Goal: Information Seeking & Learning: Learn about a topic

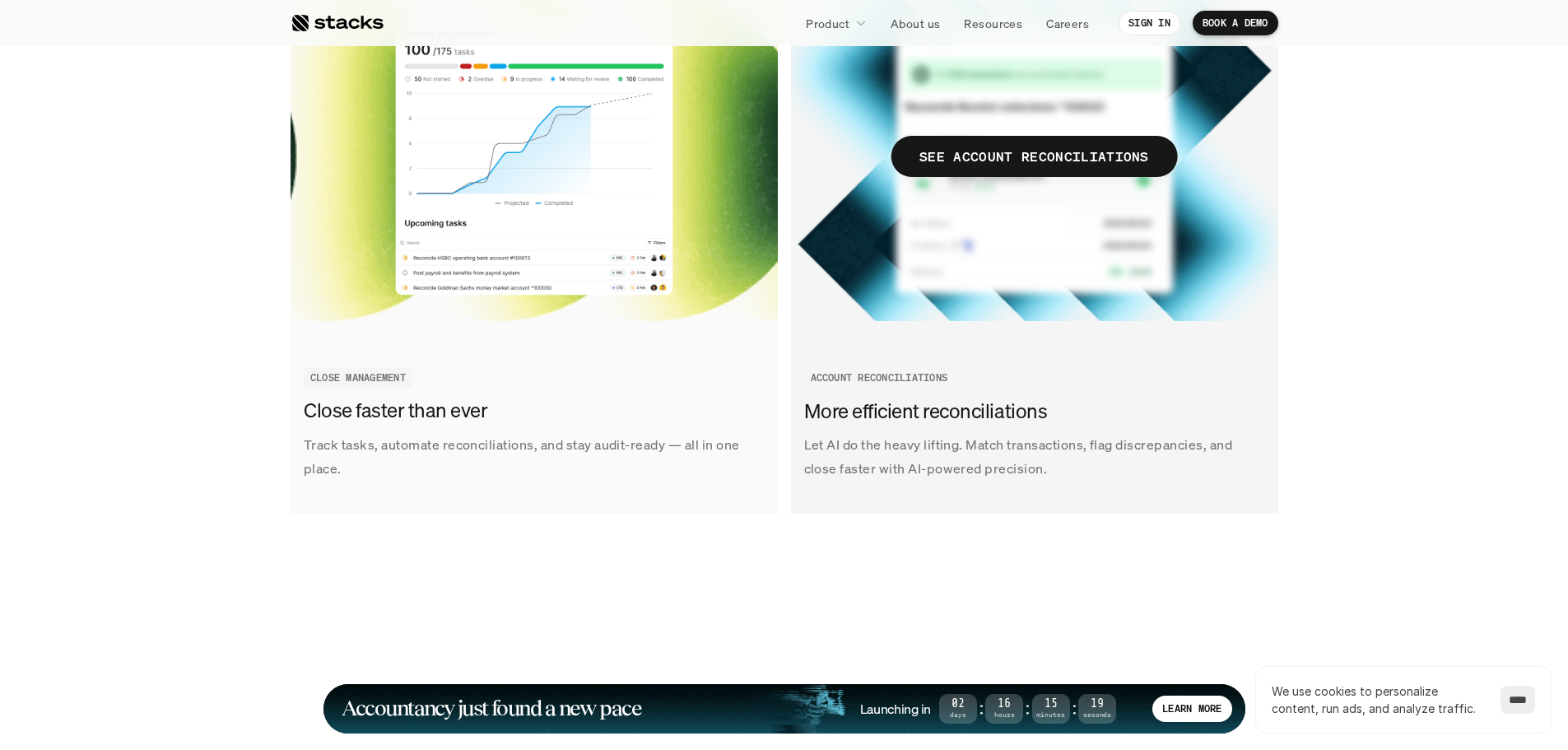
scroll to position [2202, 0]
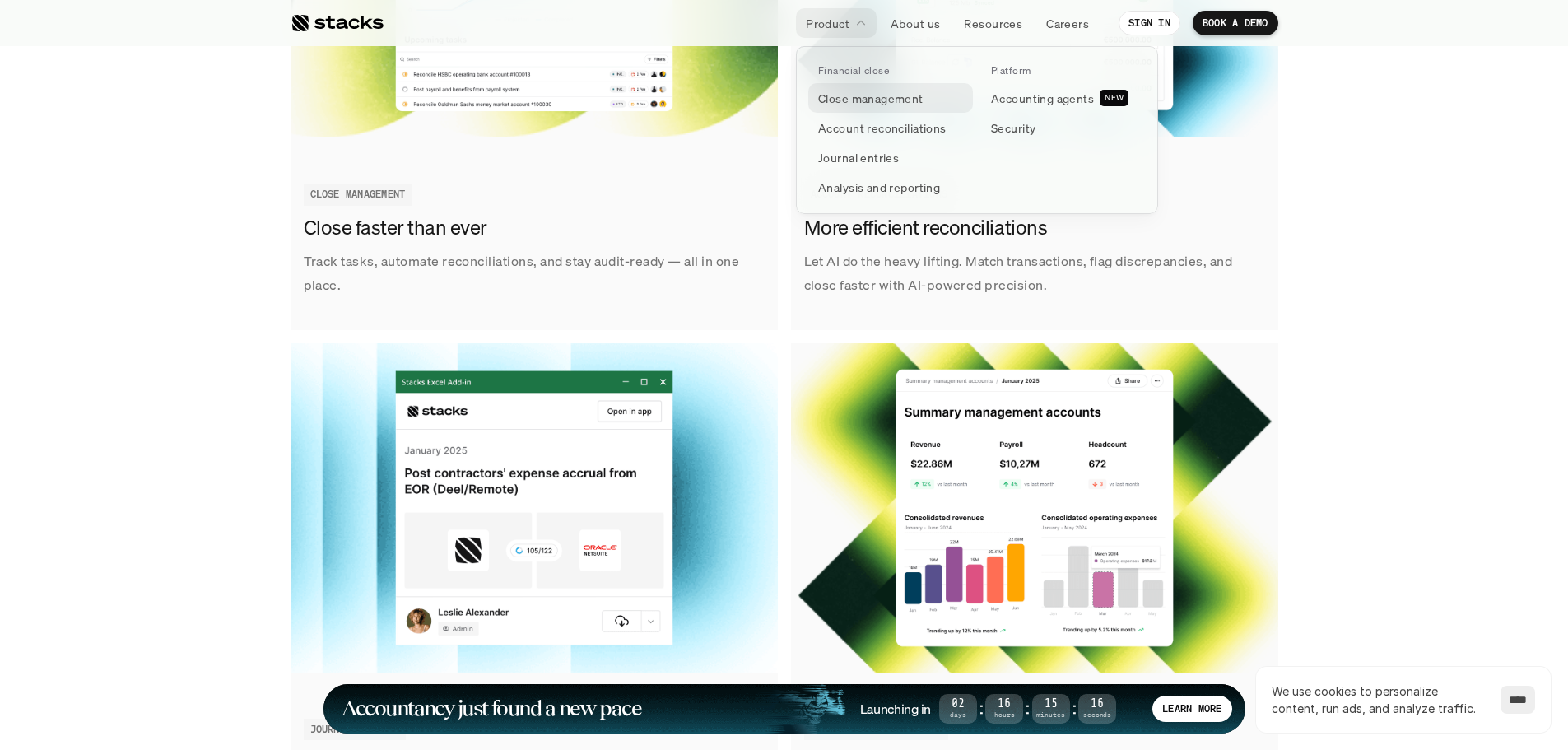
click at [861, 104] on p "Close management" at bounding box center [871, 98] width 105 height 17
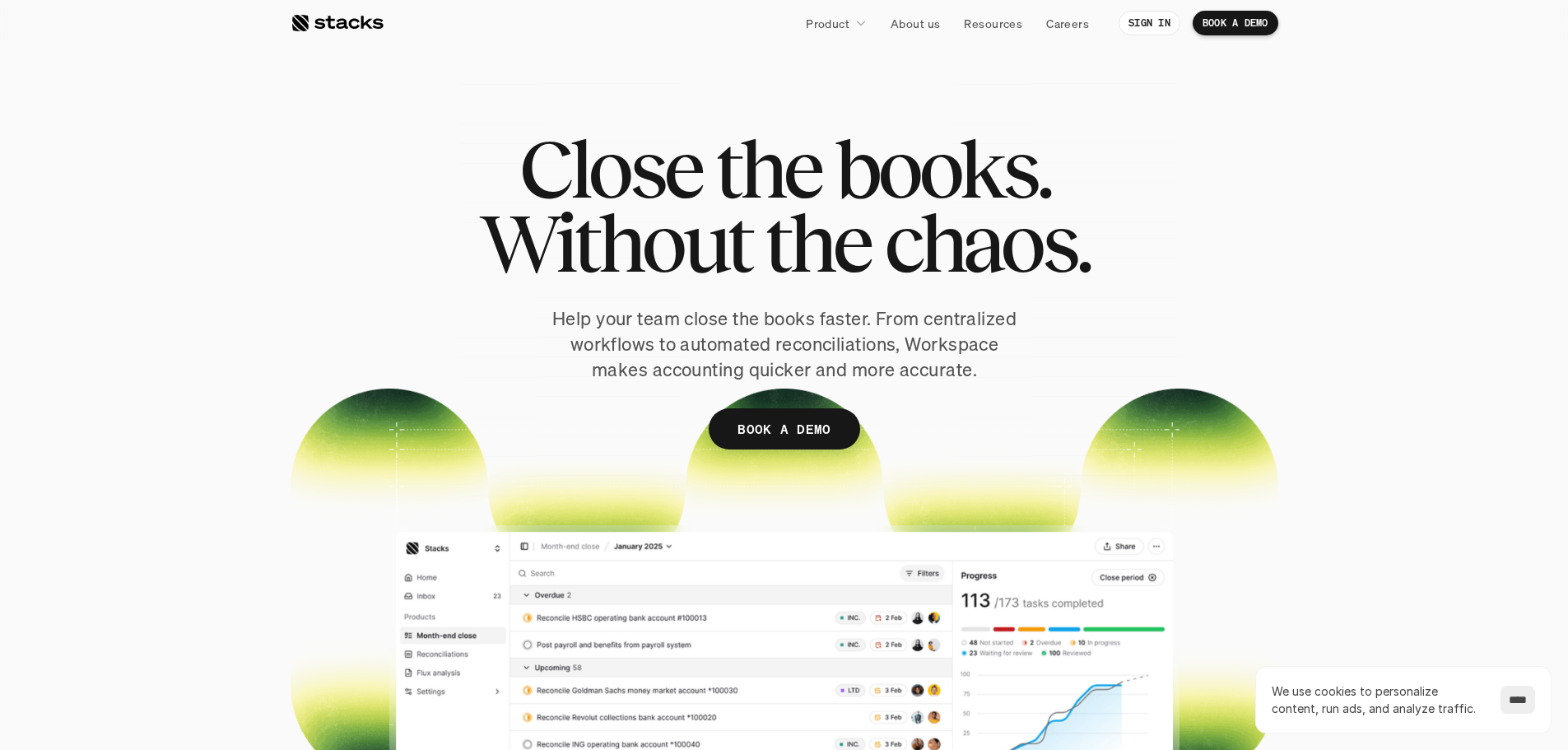
click at [358, 32] on div at bounding box center [336, 23] width 93 height 20
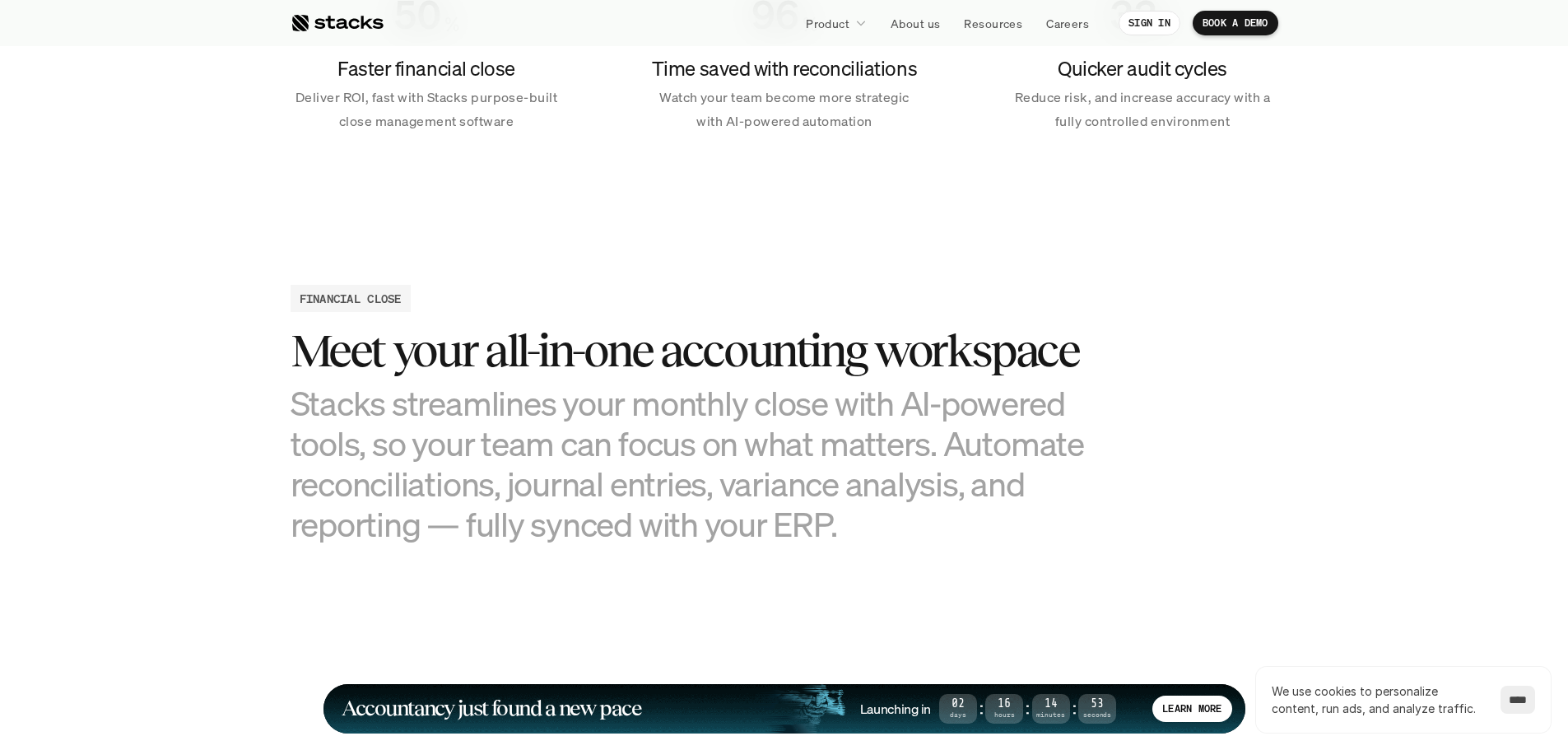
scroll to position [1565, 0]
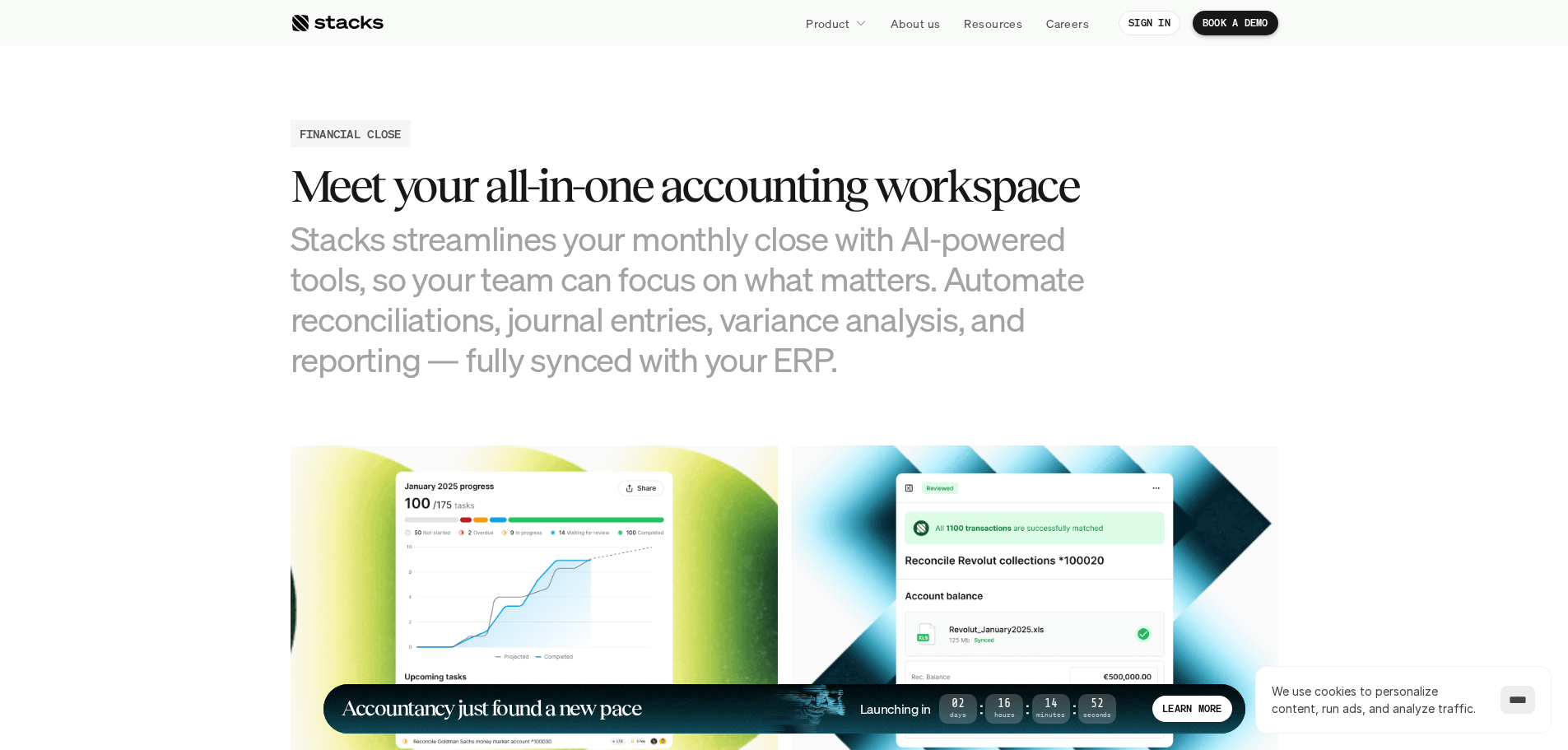
click at [1208, 218] on div "FINANCIAL CLOSE Meet your all-in-one accounting workspace Stacks streamlines yo…" at bounding box center [784, 249] width 987 height 259
click at [1107, 333] on h3 "Stacks streamlines your monthly close with AI-powered tools, so your team can f…" at bounding box center [702, 299] width 823 height 162
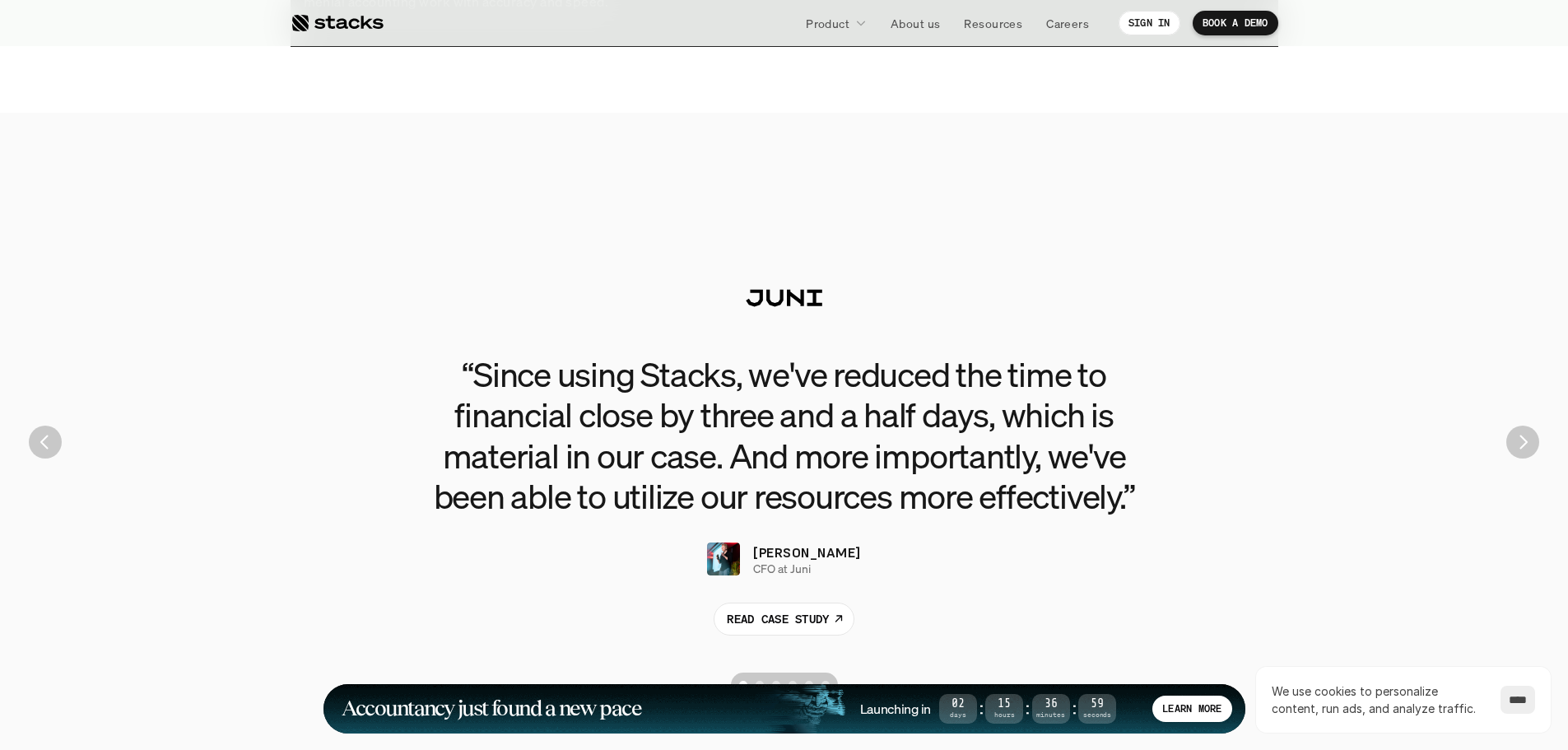
scroll to position [3623, 0]
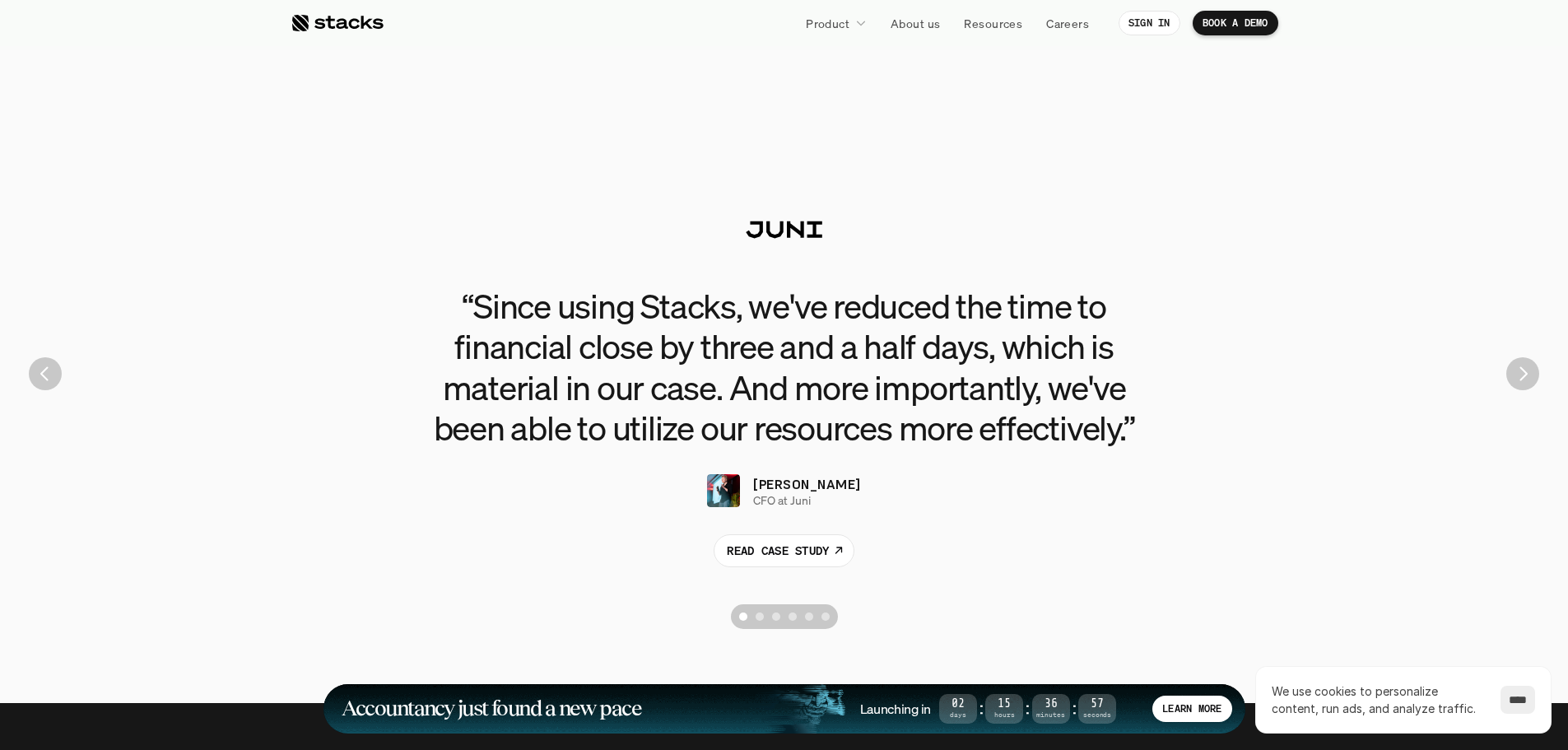
click at [1536, 385] on div "“Since using Stacks, we've reduced the time to financial close by three and a h…" at bounding box center [784, 374] width 1543 height 527
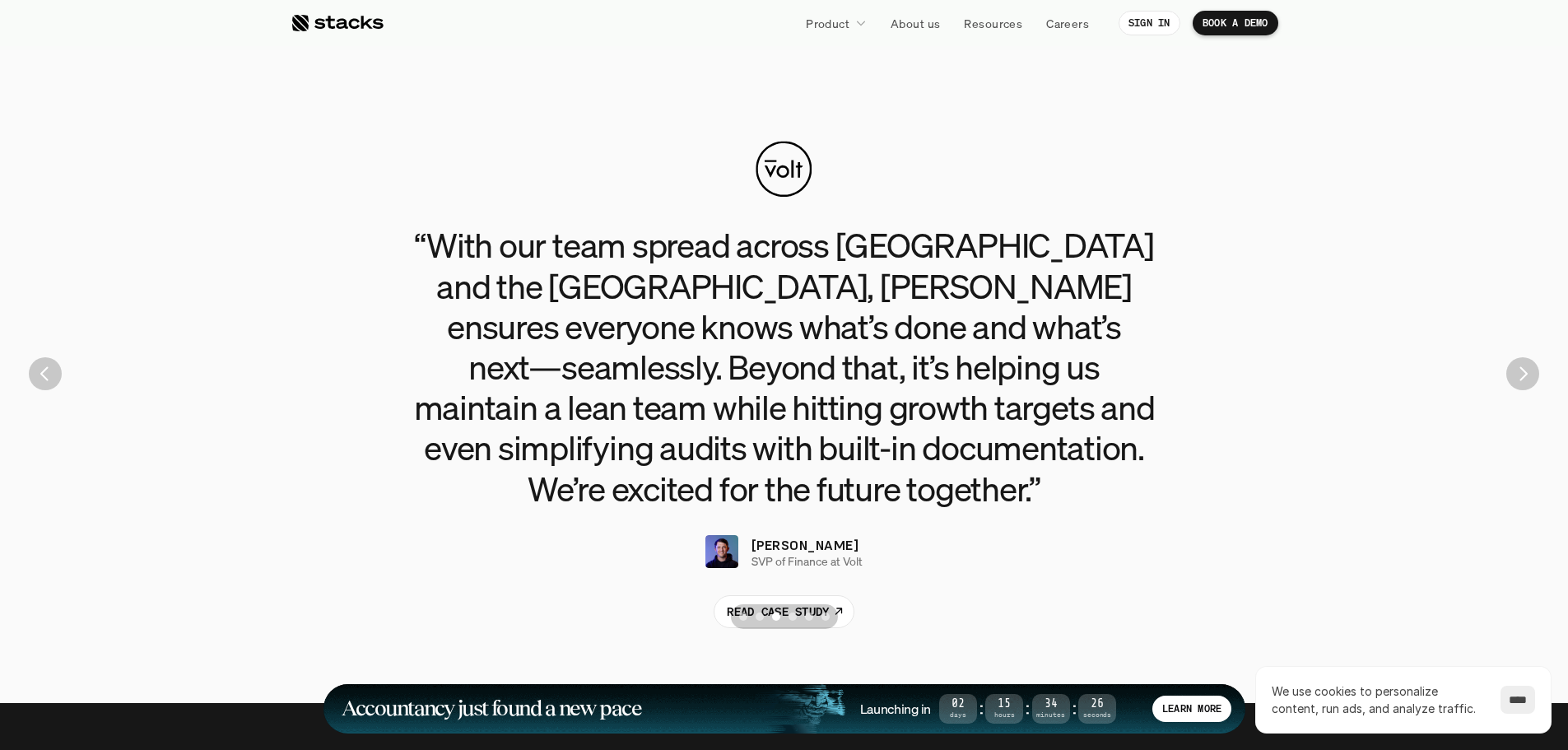
click at [1513, 379] on img "Next" at bounding box center [1522, 374] width 32 height 32
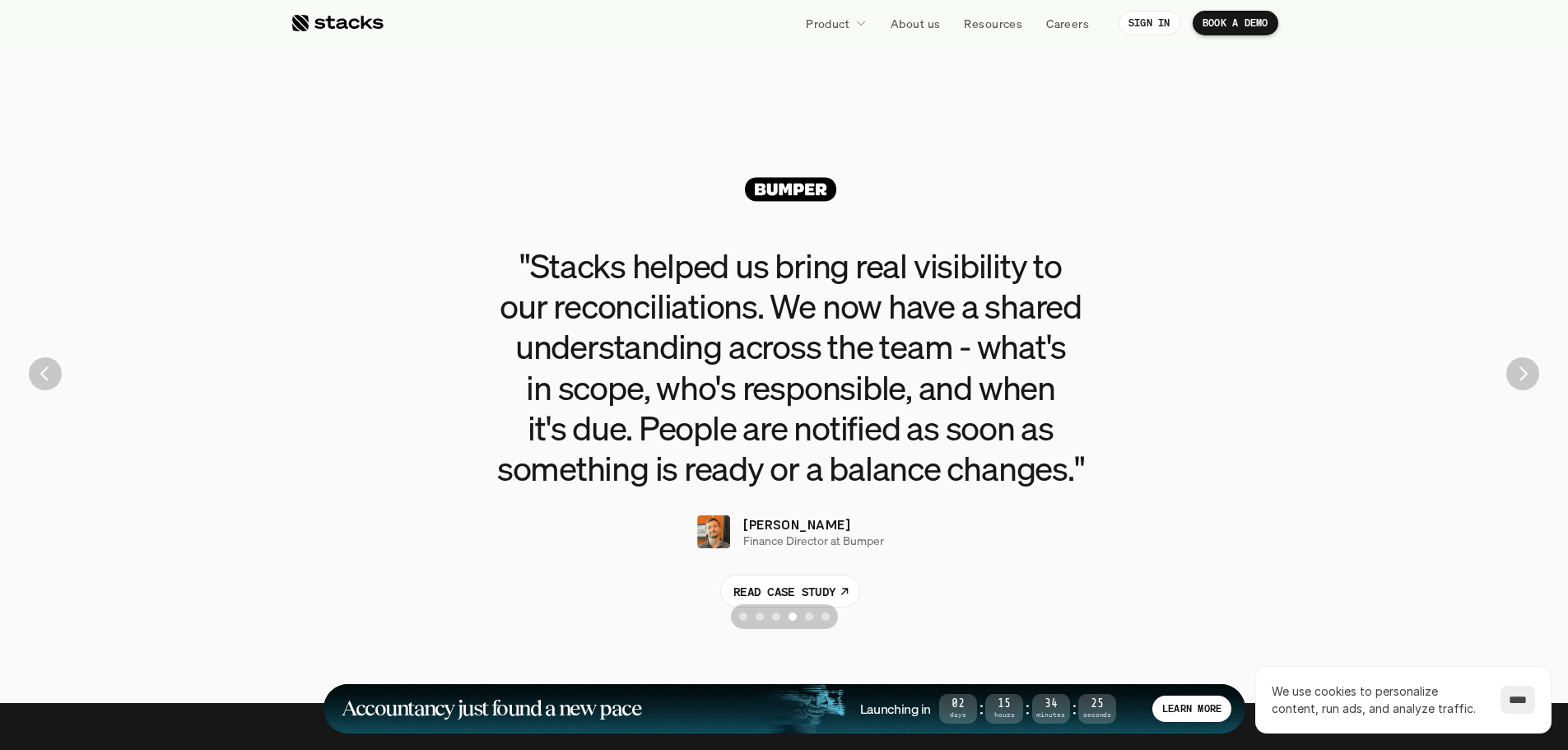
click at [1513, 379] on img "Next" at bounding box center [1522, 374] width 32 height 32
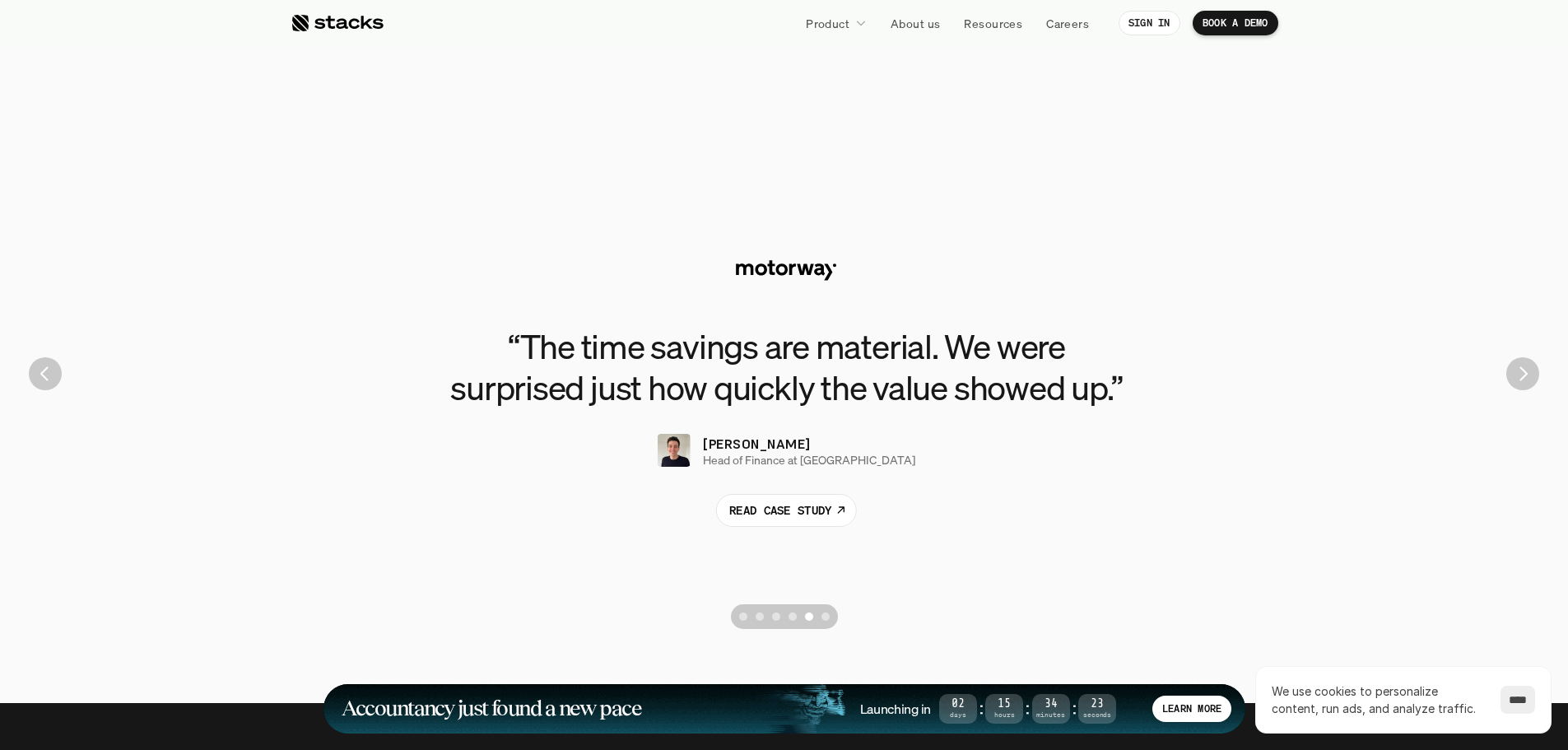
click at [1513, 379] on img "Next" at bounding box center [1522, 374] width 32 height 32
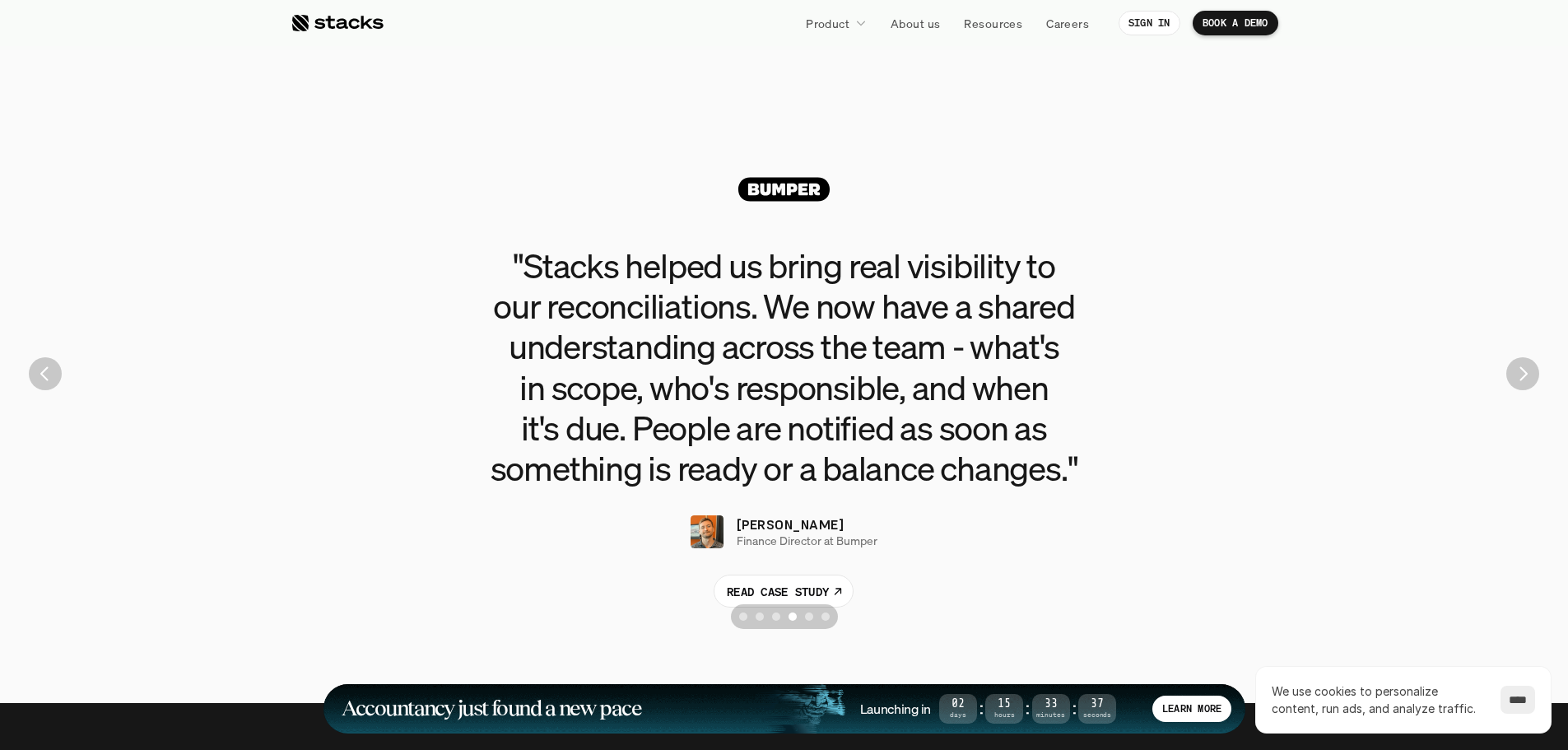
click at [1527, 372] on img "Next" at bounding box center [1522, 374] width 32 height 32
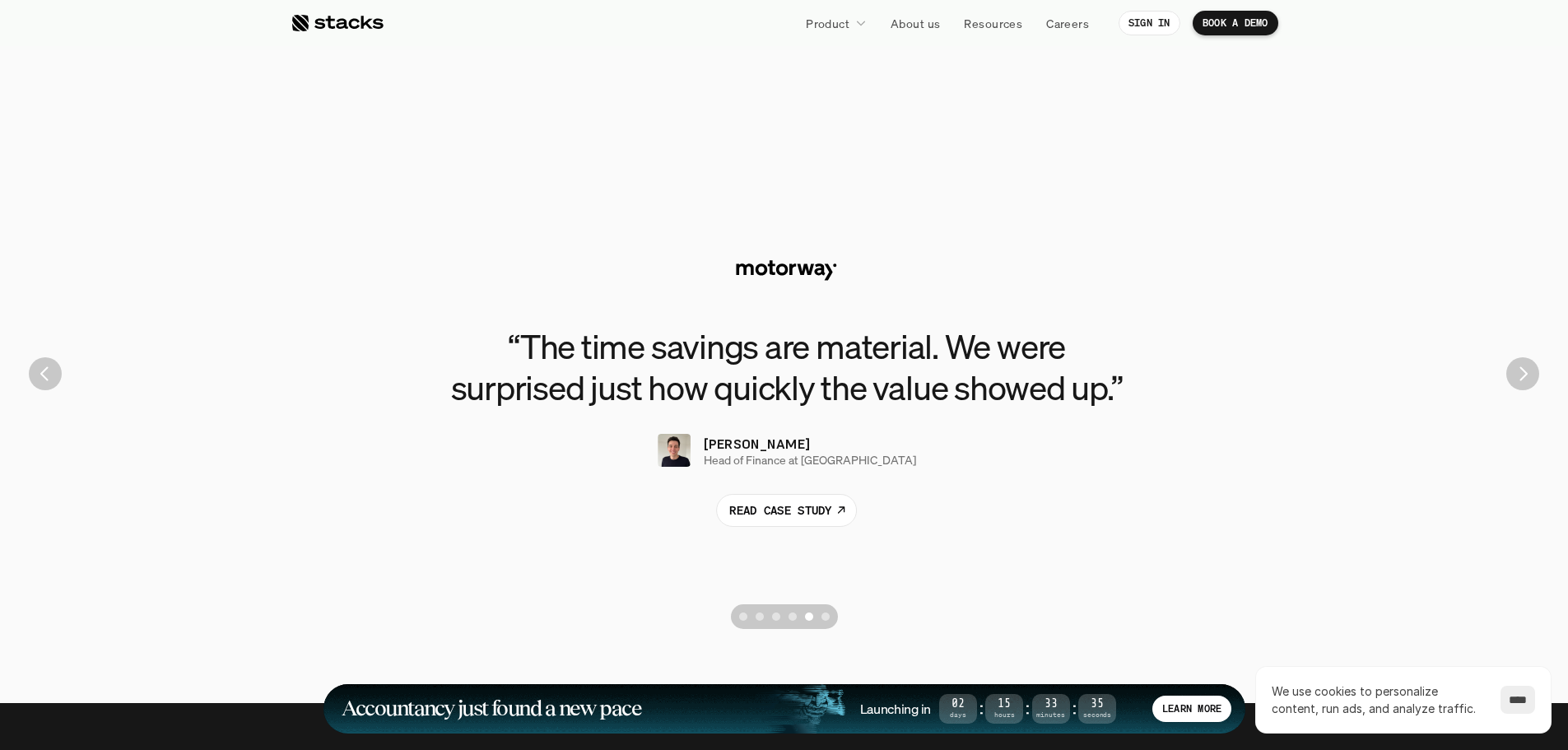
click at [1525, 372] on img "Next" at bounding box center [1522, 374] width 32 height 32
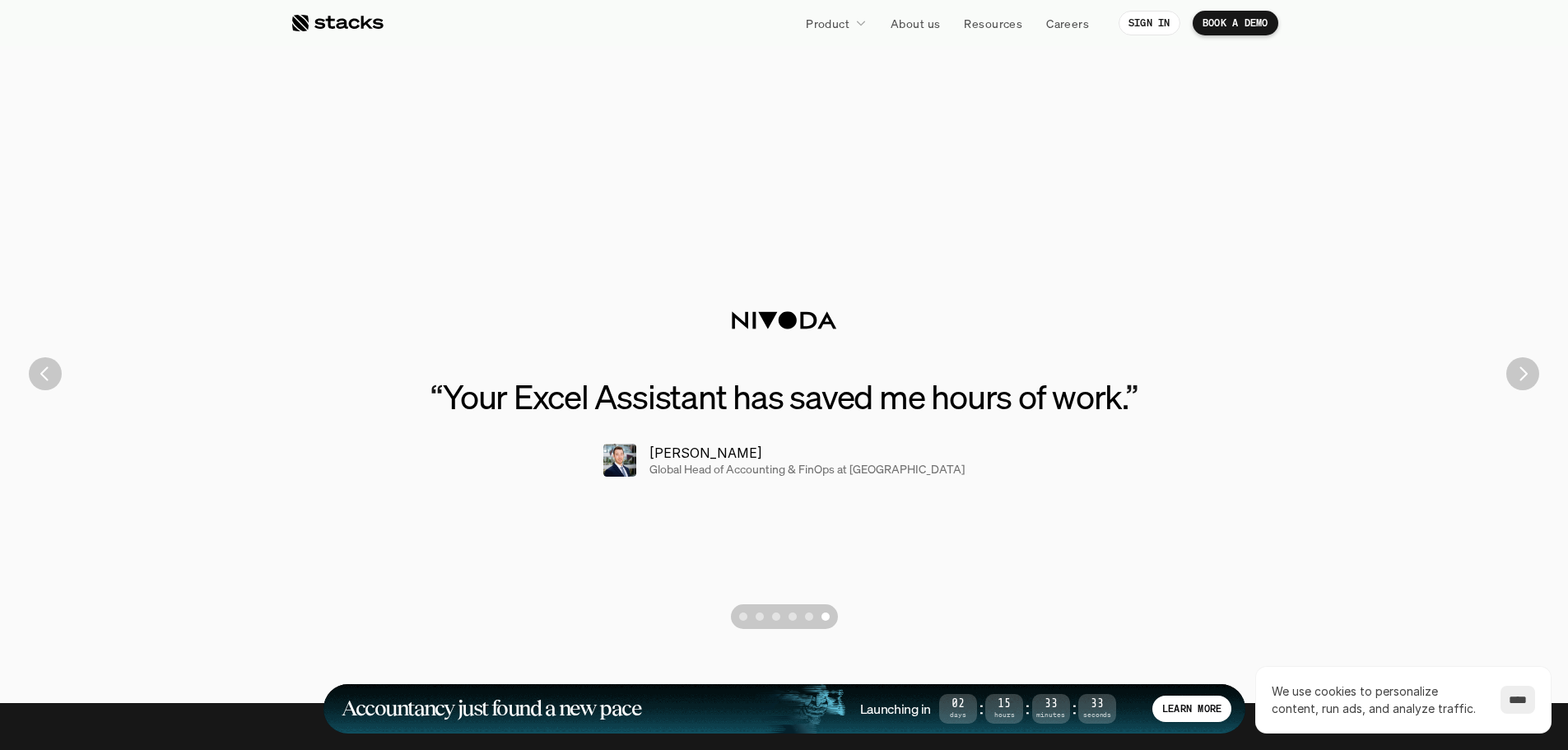
click at [1525, 372] on img "Next" at bounding box center [1522, 374] width 32 height 32
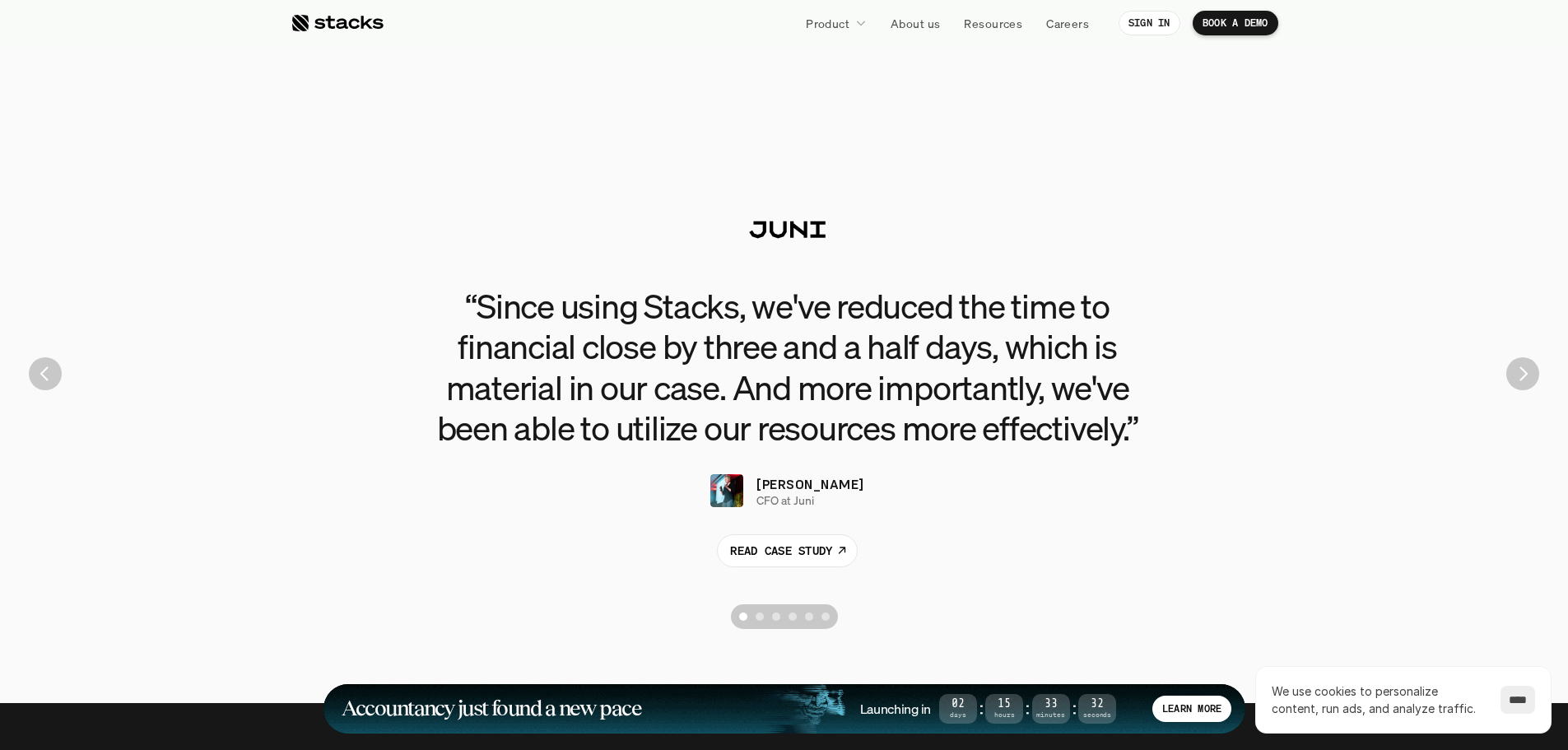
click at [1524, 372] on img "Next" at bounding box center [1522, 374] width 32 height 32
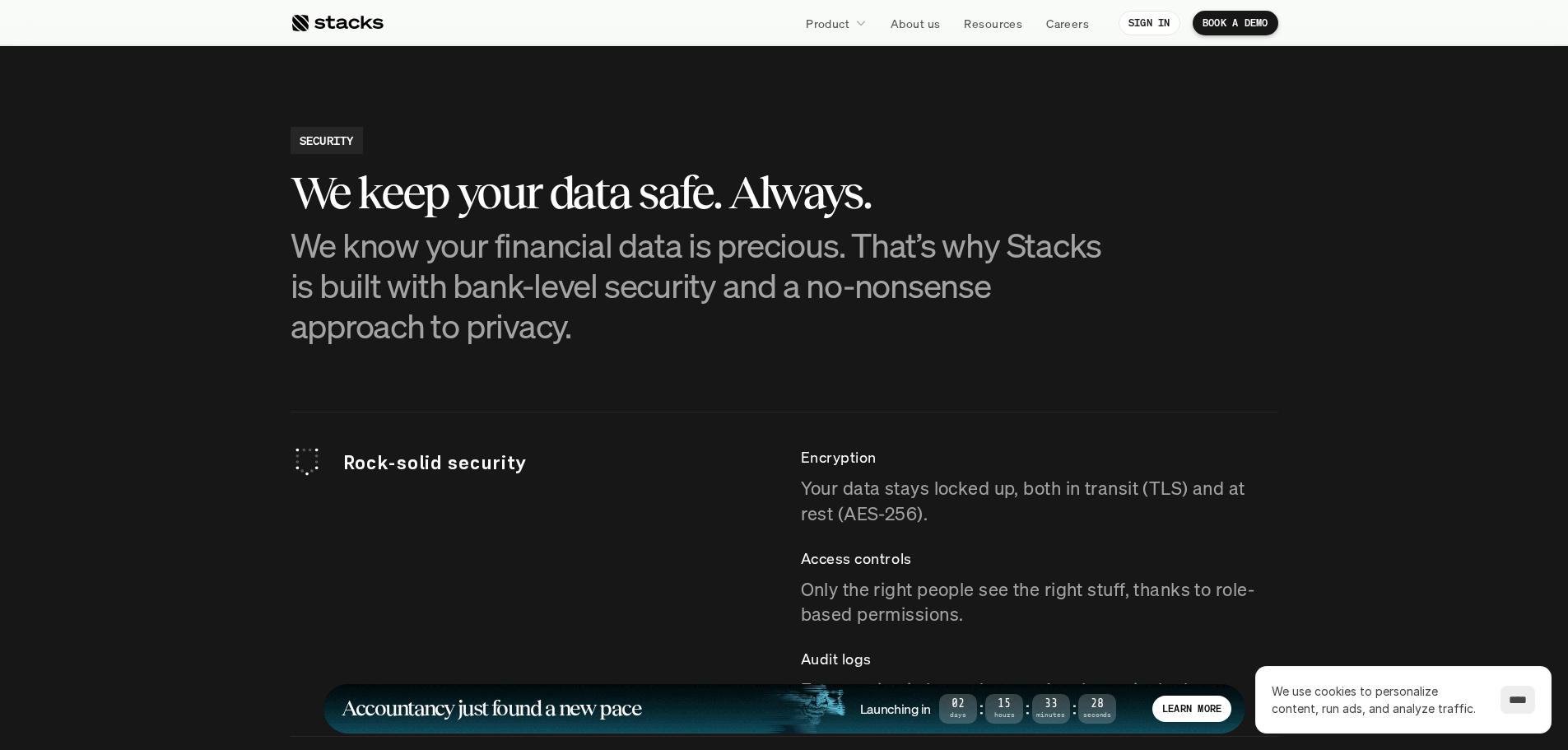
scroll to position [3706, 0]
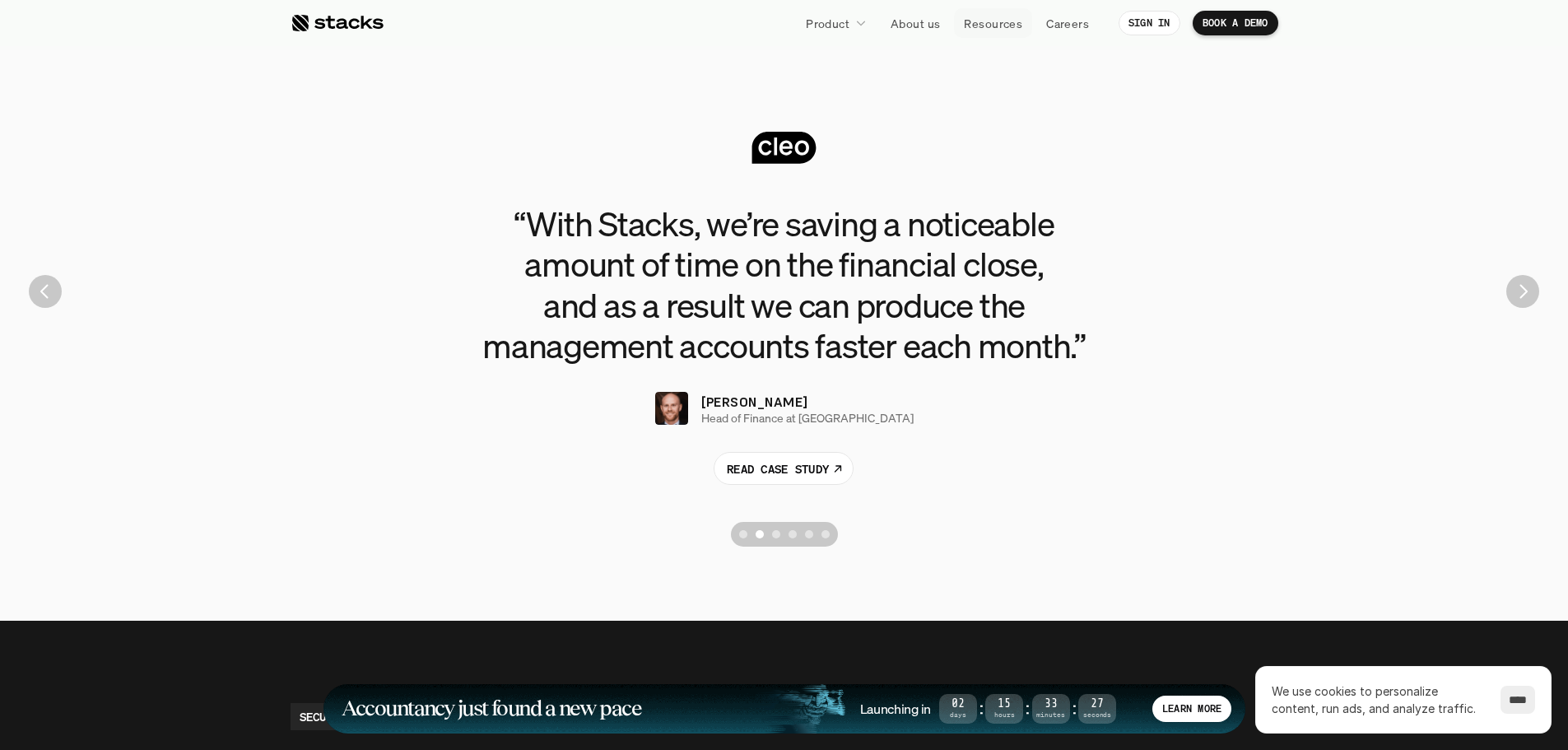
click at [1007, 32] on p "Resources" at bounding box center [992, 24] width 58 height 17
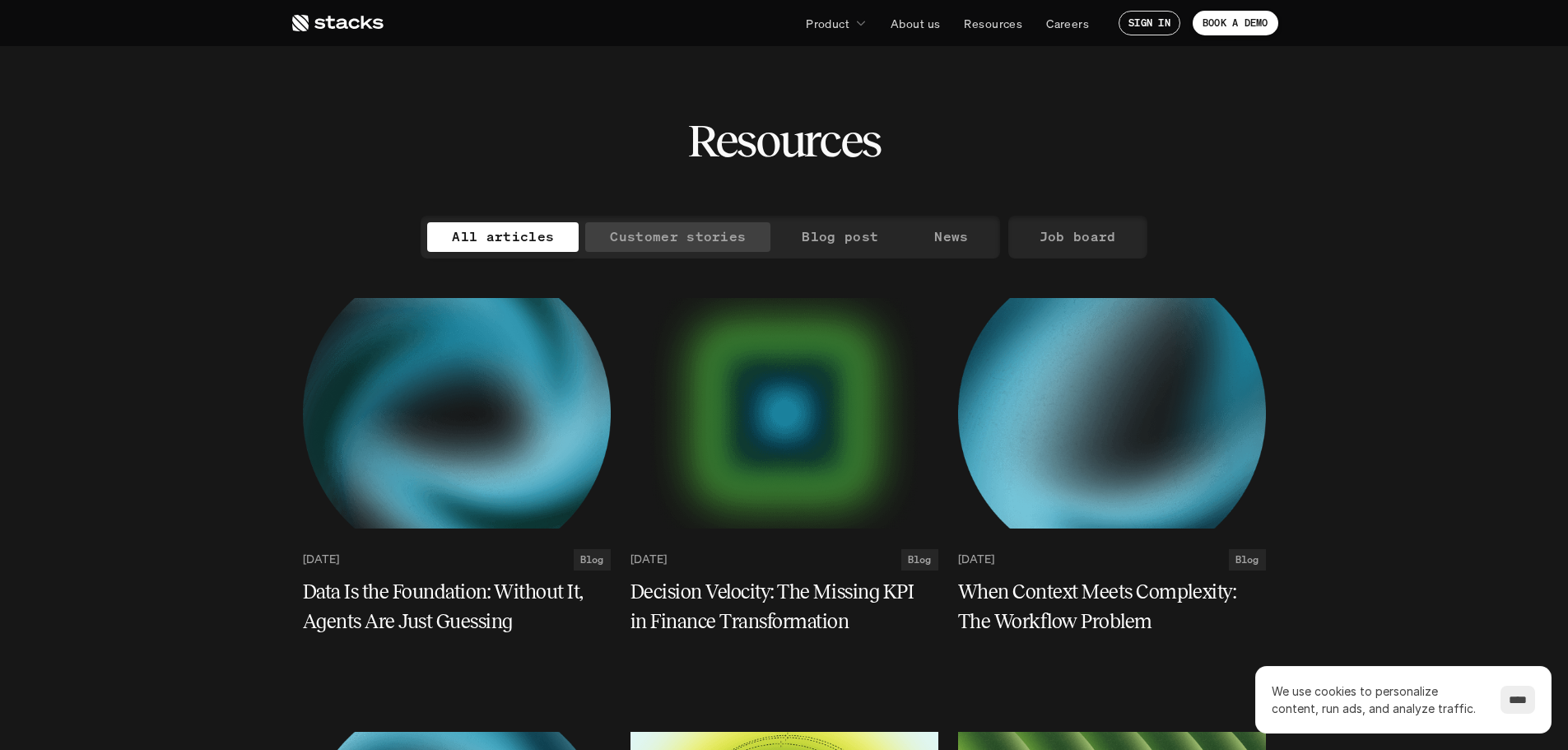
click at [681, 235] on p "Customer stories" at bounding box center [678, 236] width 136 height 24
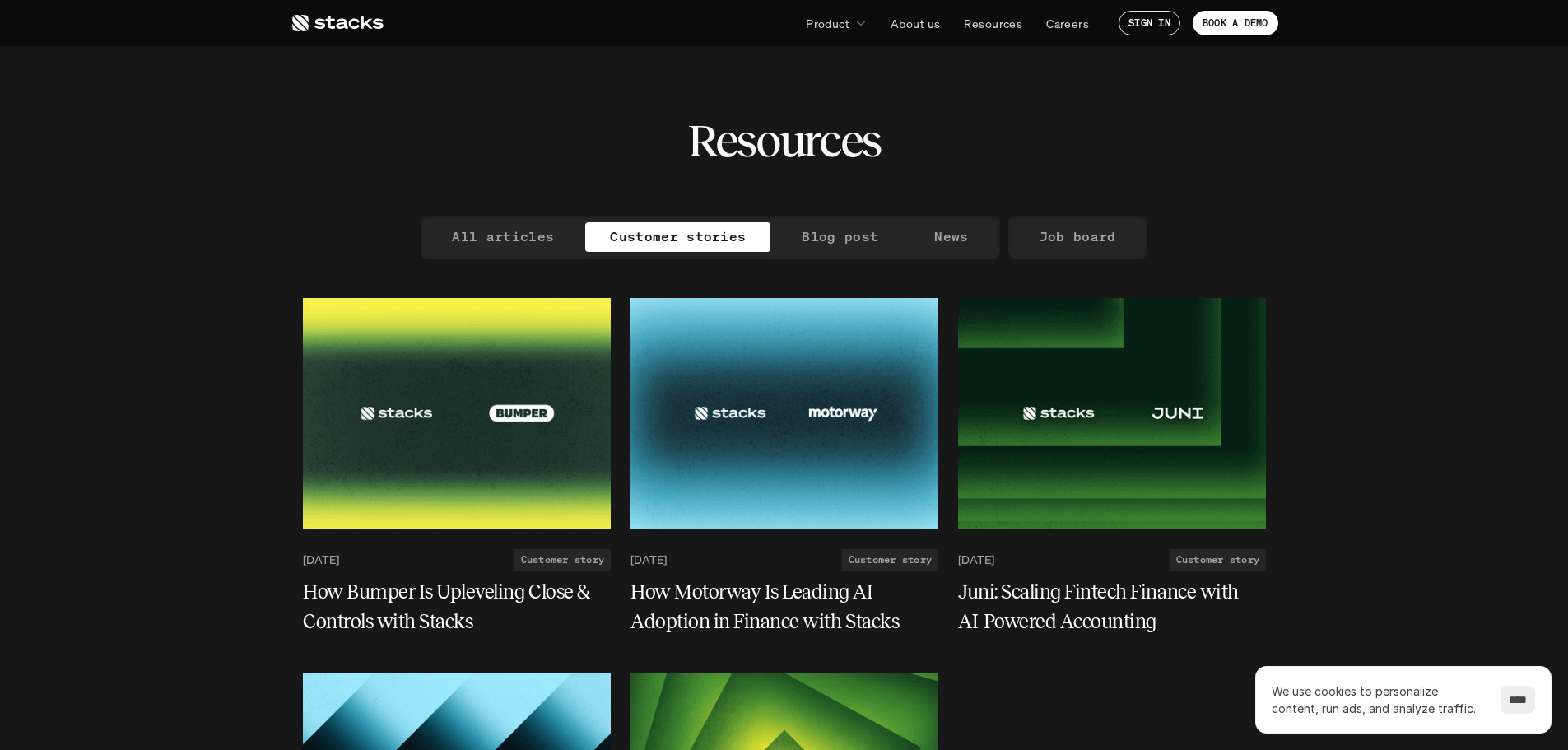
click at [344, 15] on icon at bounding box center [336, 23] width 93 height 20
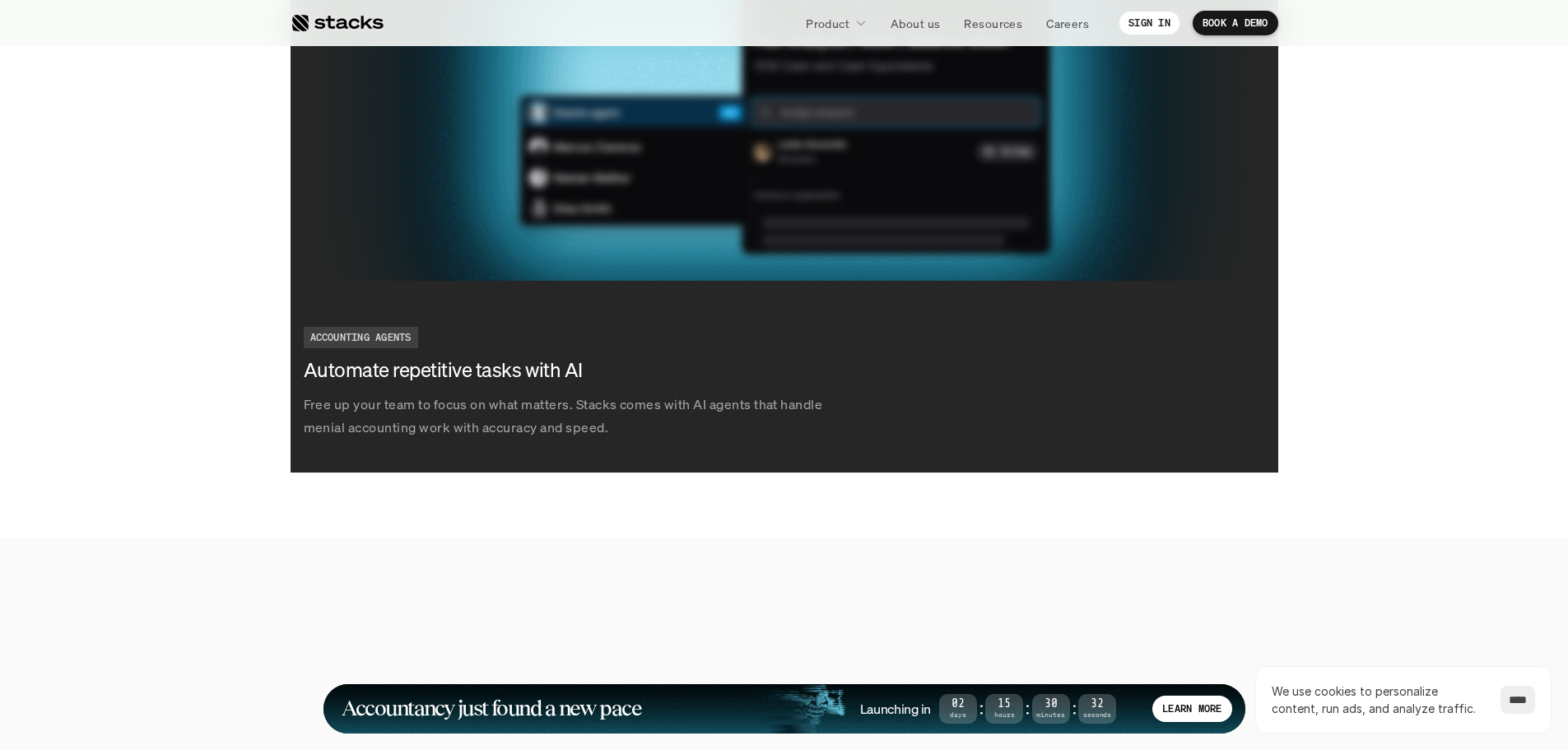
scroll to position [3623, 0]
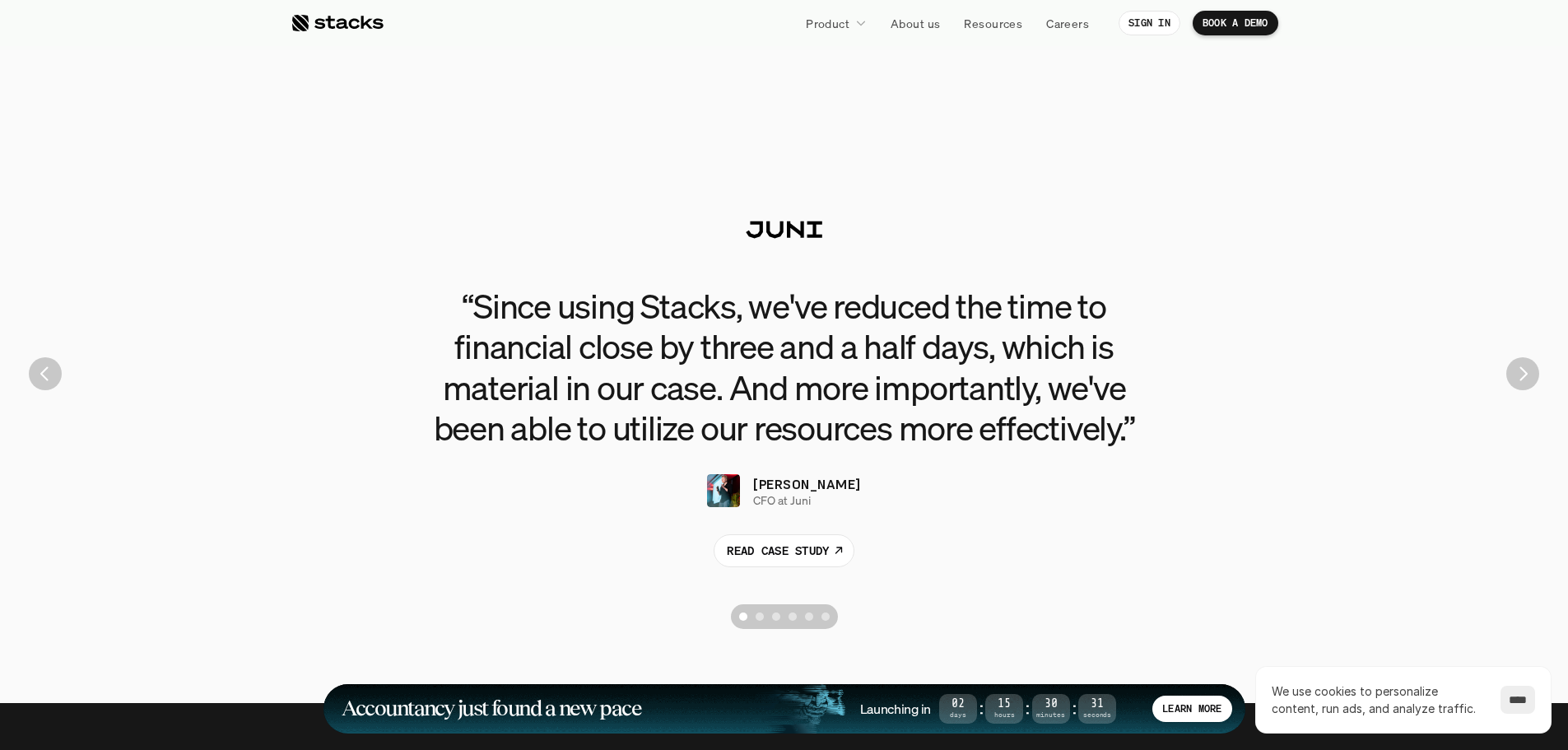
click at [1524, 388] on img "Next" at bounding box center [1522, 374] width 32 height 32
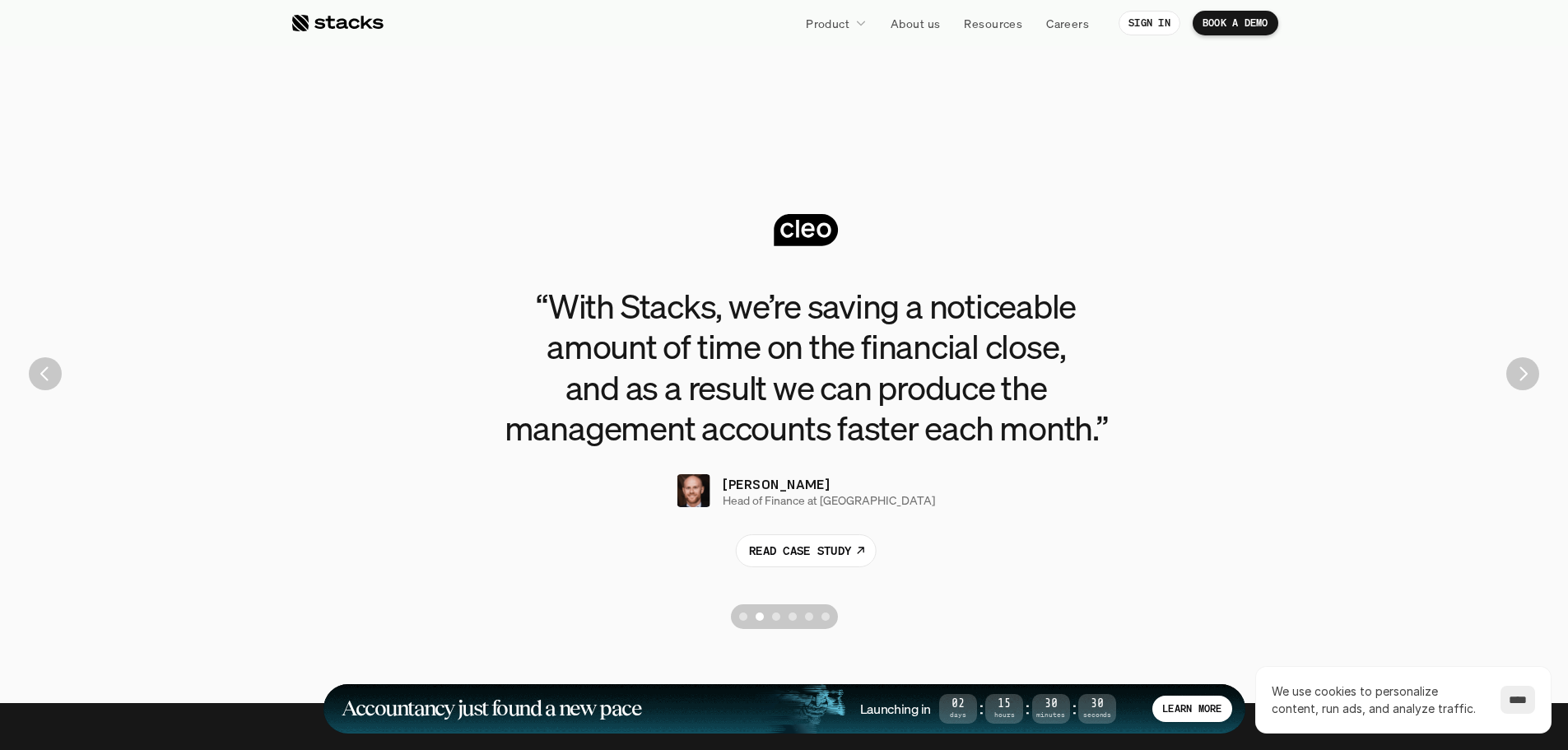
click at [1524, 388] on img "Next" at bounding box center [1522, 374] width 32 height 32
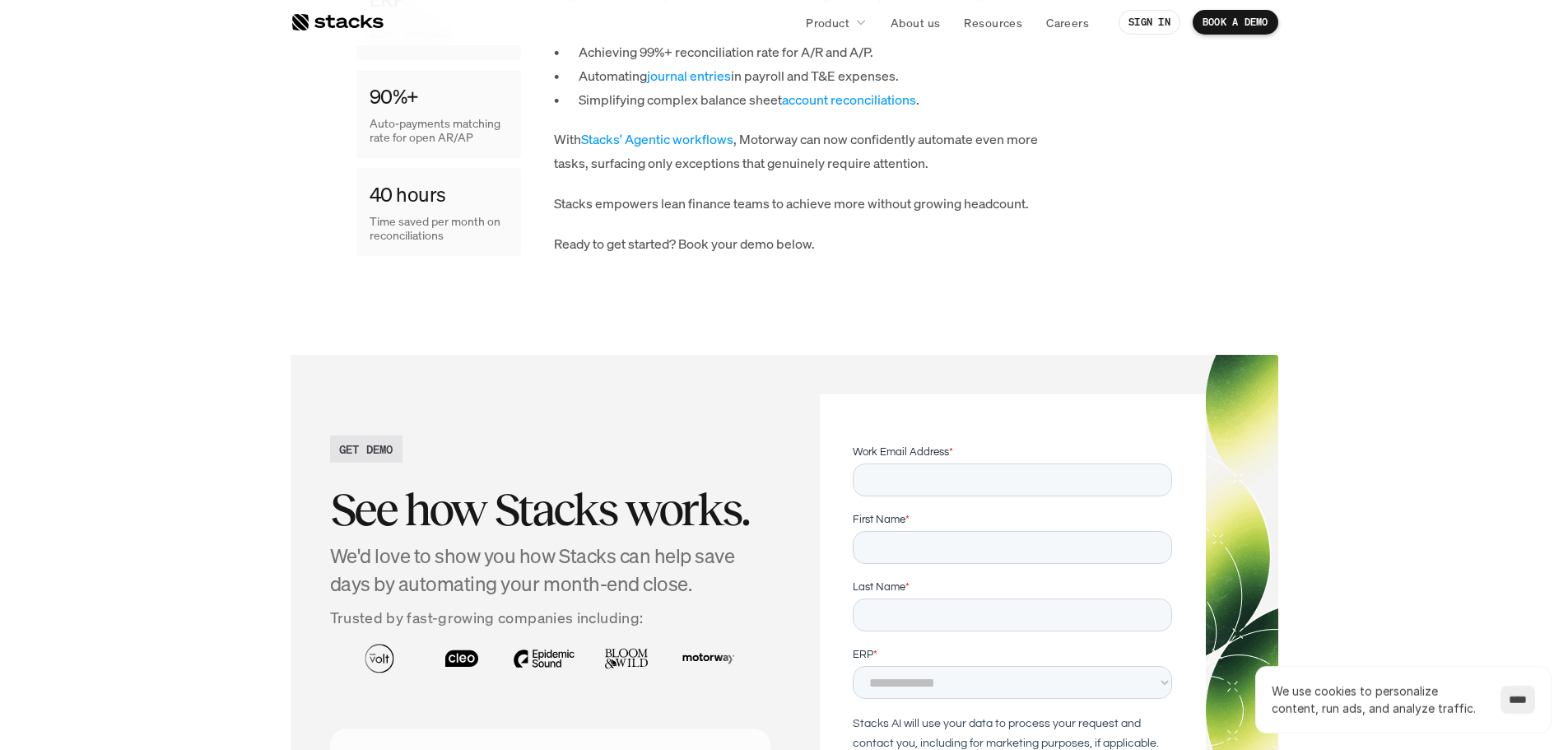
scroll to position [2553, 0]
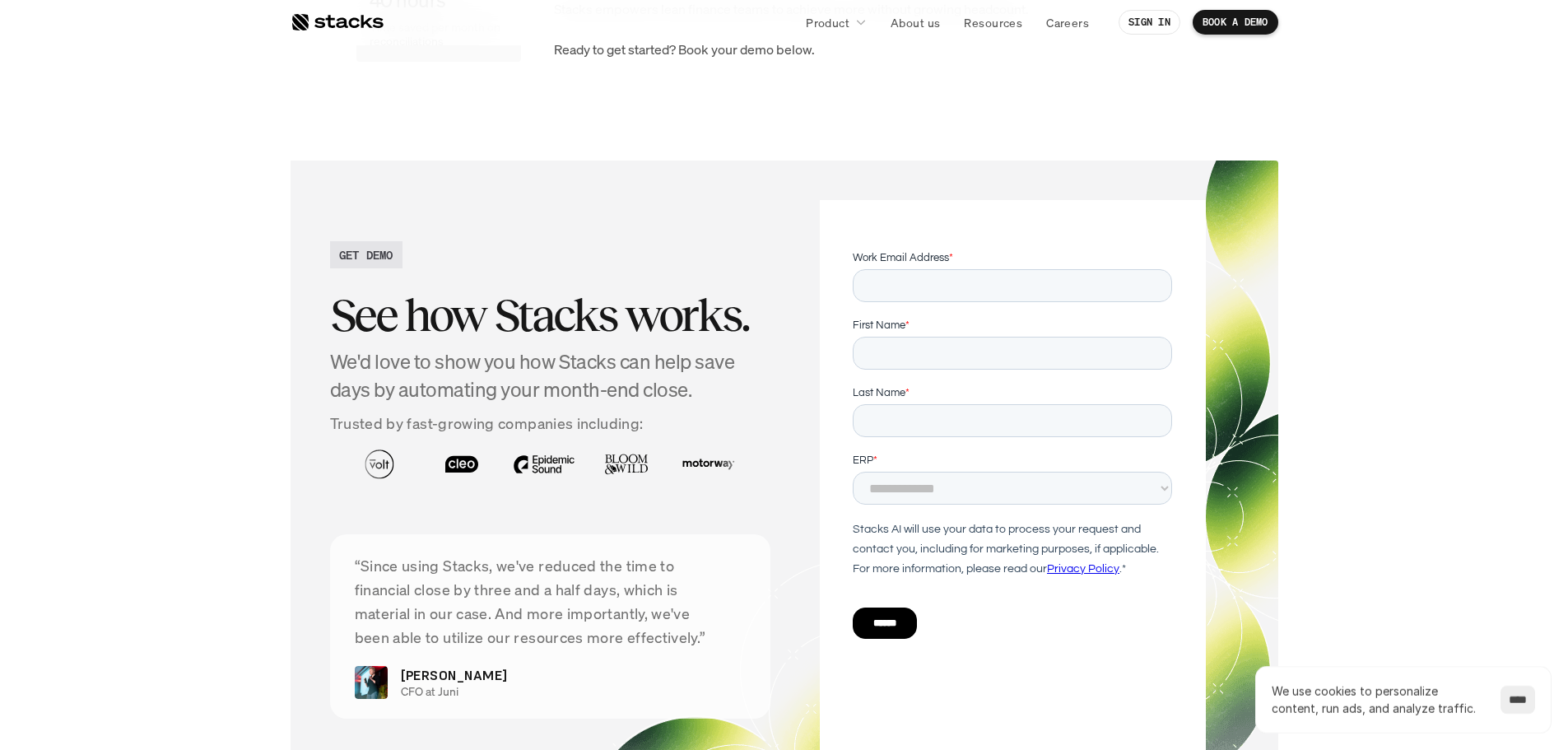
click at [306, 14] on div at bounding box center [336, 22] width 93 height 20
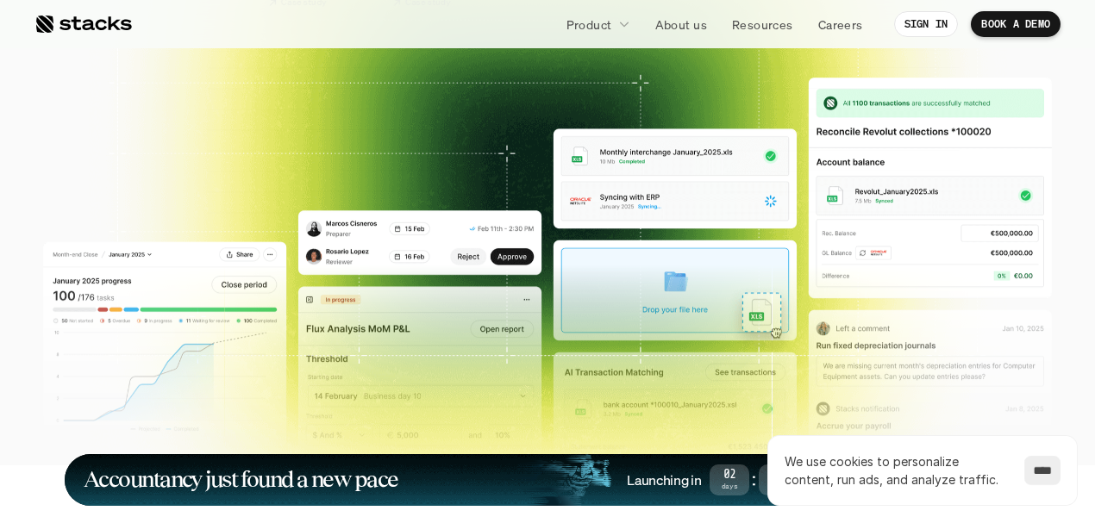
scroll to position [655, 0]
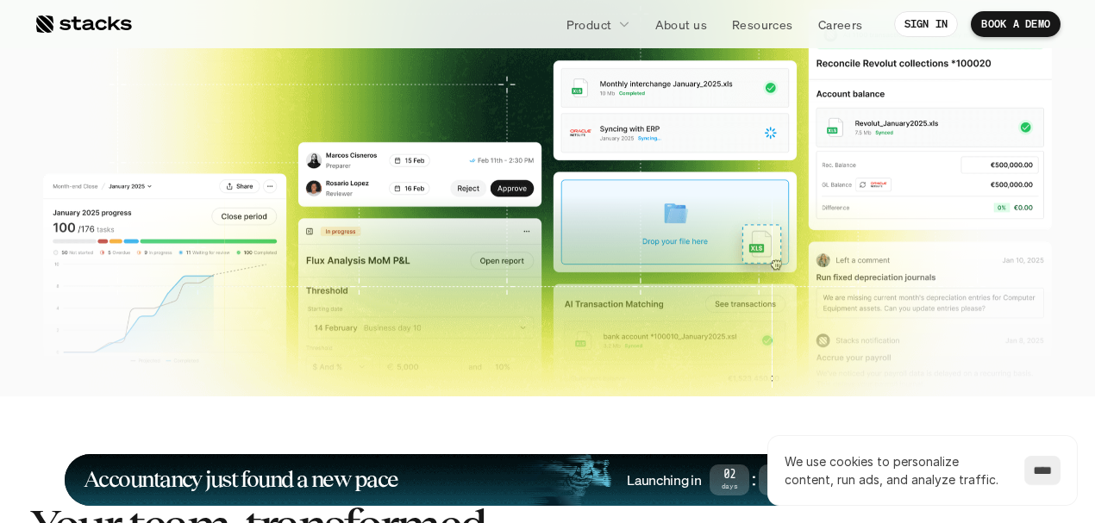
click at [1033, 474] on input "****" at bounding box center [1042, 470] width 36 height 29
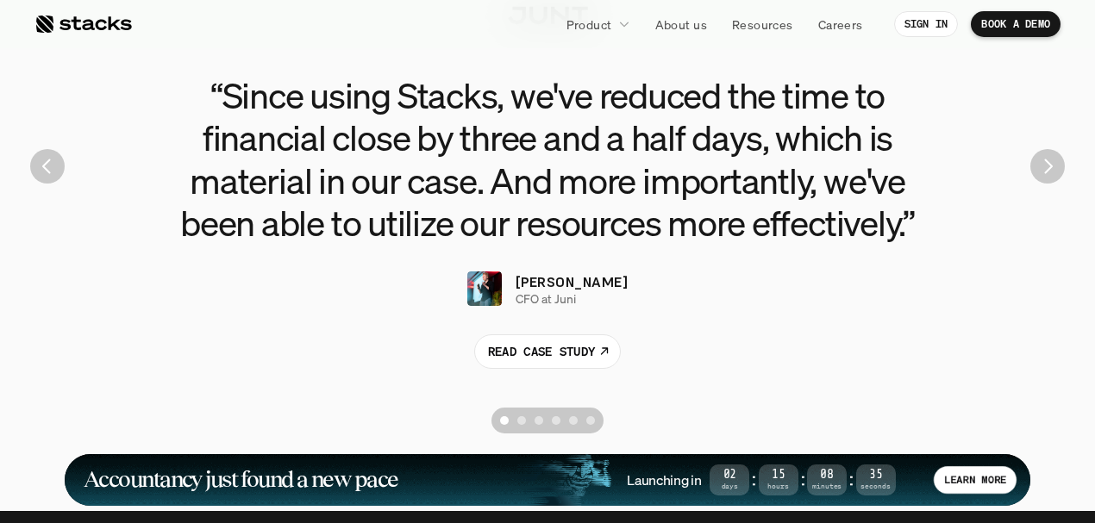
scroll to position [4045, 0]
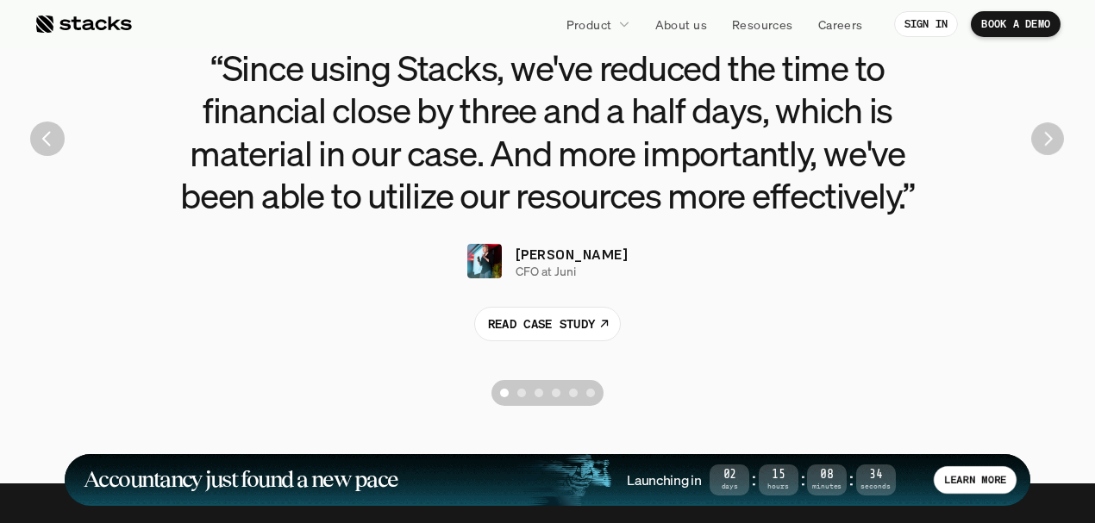
click at [1039, 138] on img "Next" at bounding box center [1047, 138] width 33 height 33
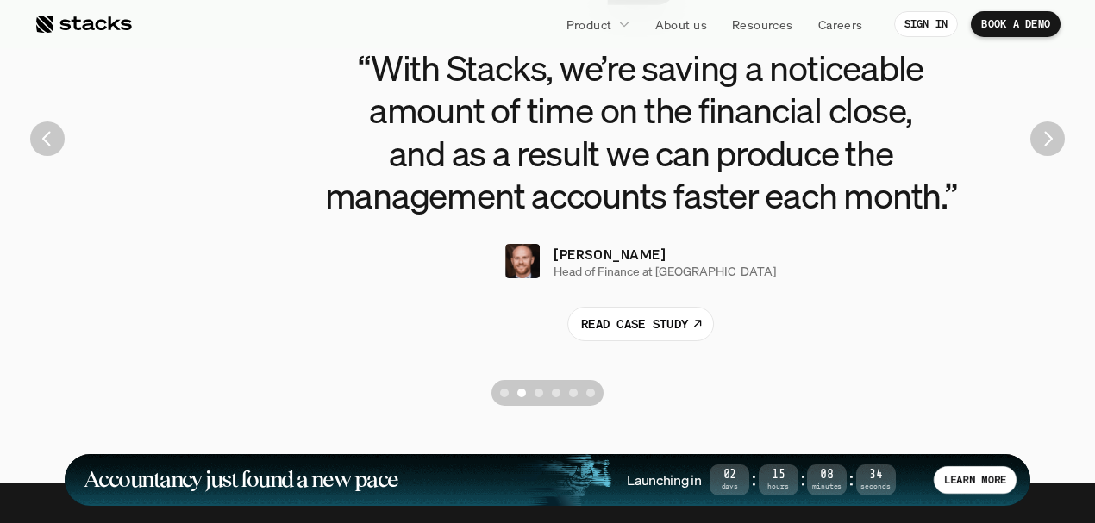
click at [1039, 138] on img "Next" at bounding box center [1047, 139] width 34 height 34
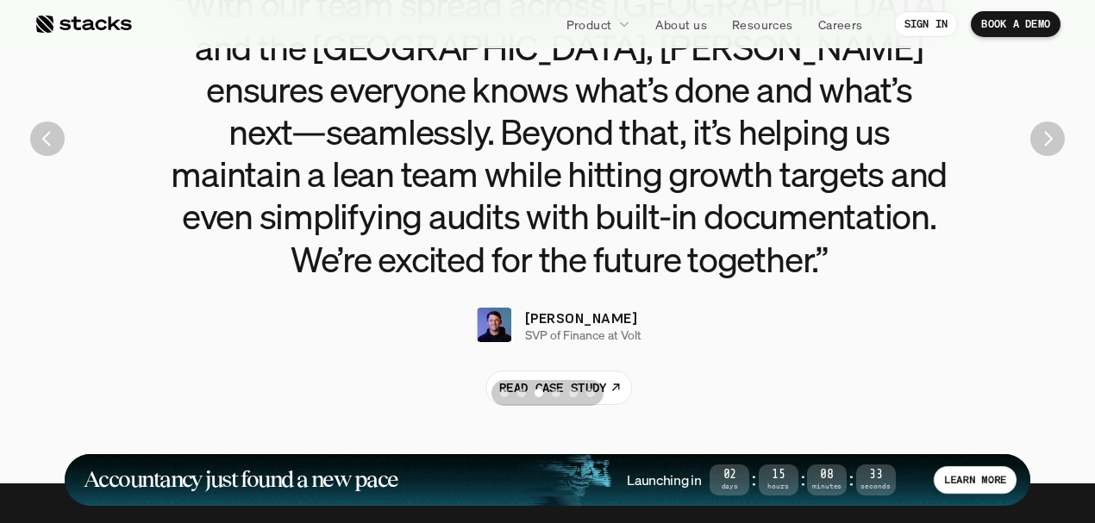
click at [1039, 138] on img "Next" at bounding box center [1047, 139] width 34 height 34
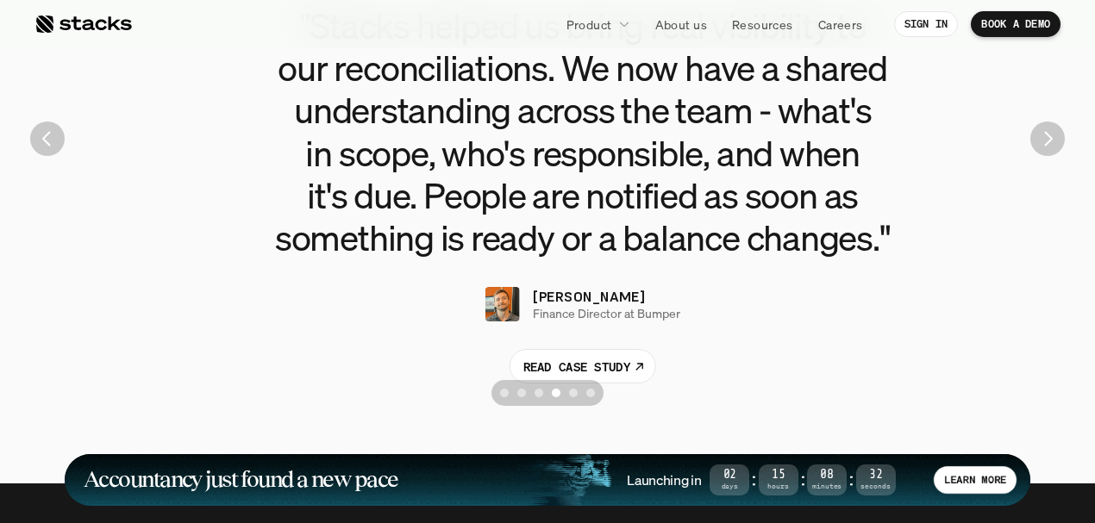
click at [1039, 138] on img "Next" at bounding box center [1047, 139] width 34 height 34
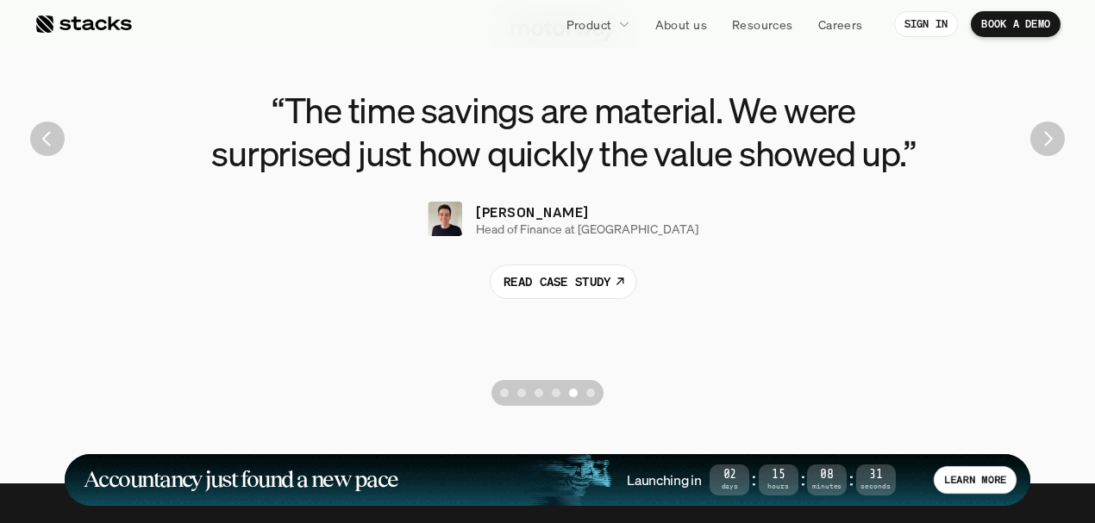
click at [1039, 138] on img "Next" at bounding box center [1047, 139] width 34 height 34
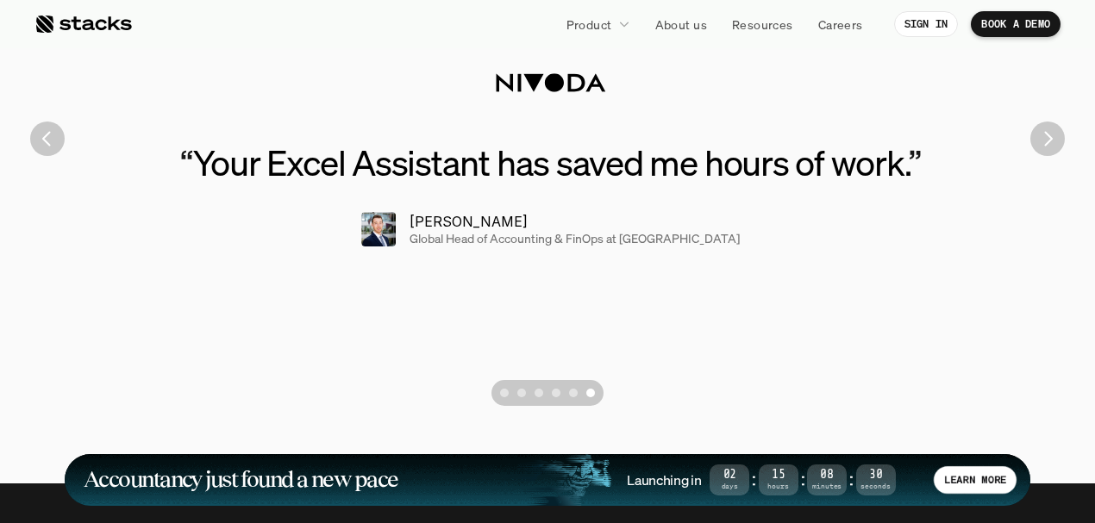
click at [1039, 138] on img "Next" at bounding box center [1047, 139] width 34 height 34
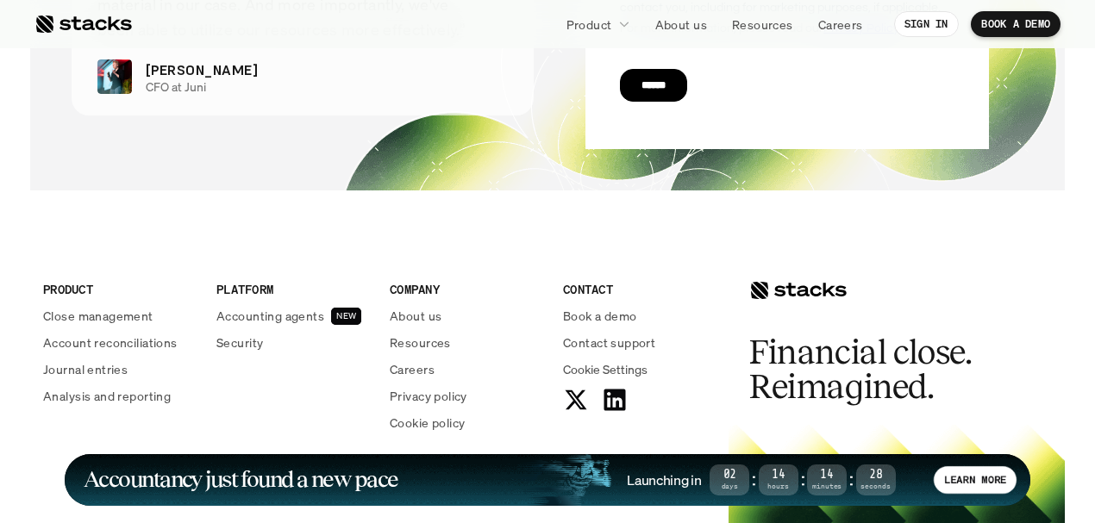
scroll to position [6286, 0]
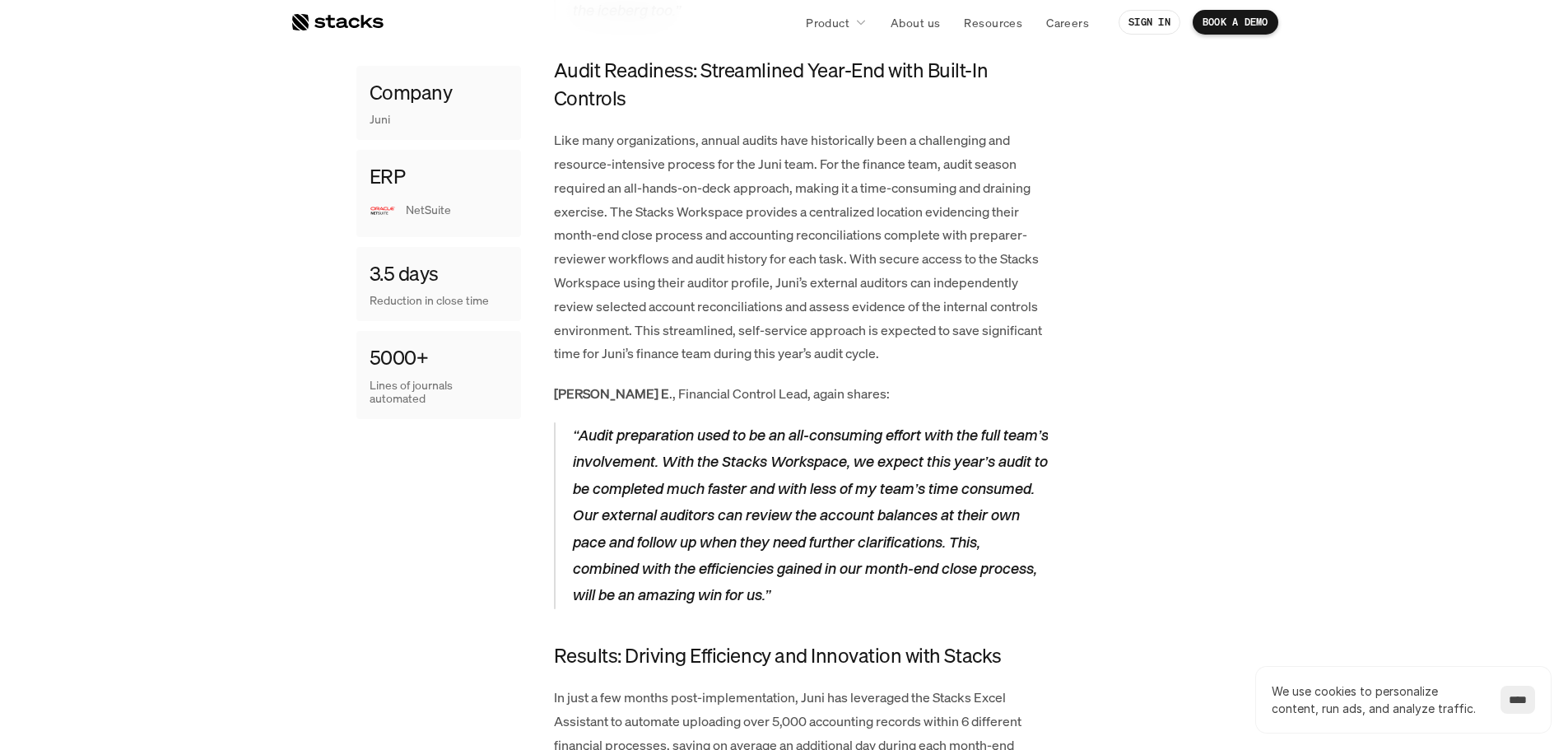
scroll to position [2141, 0]
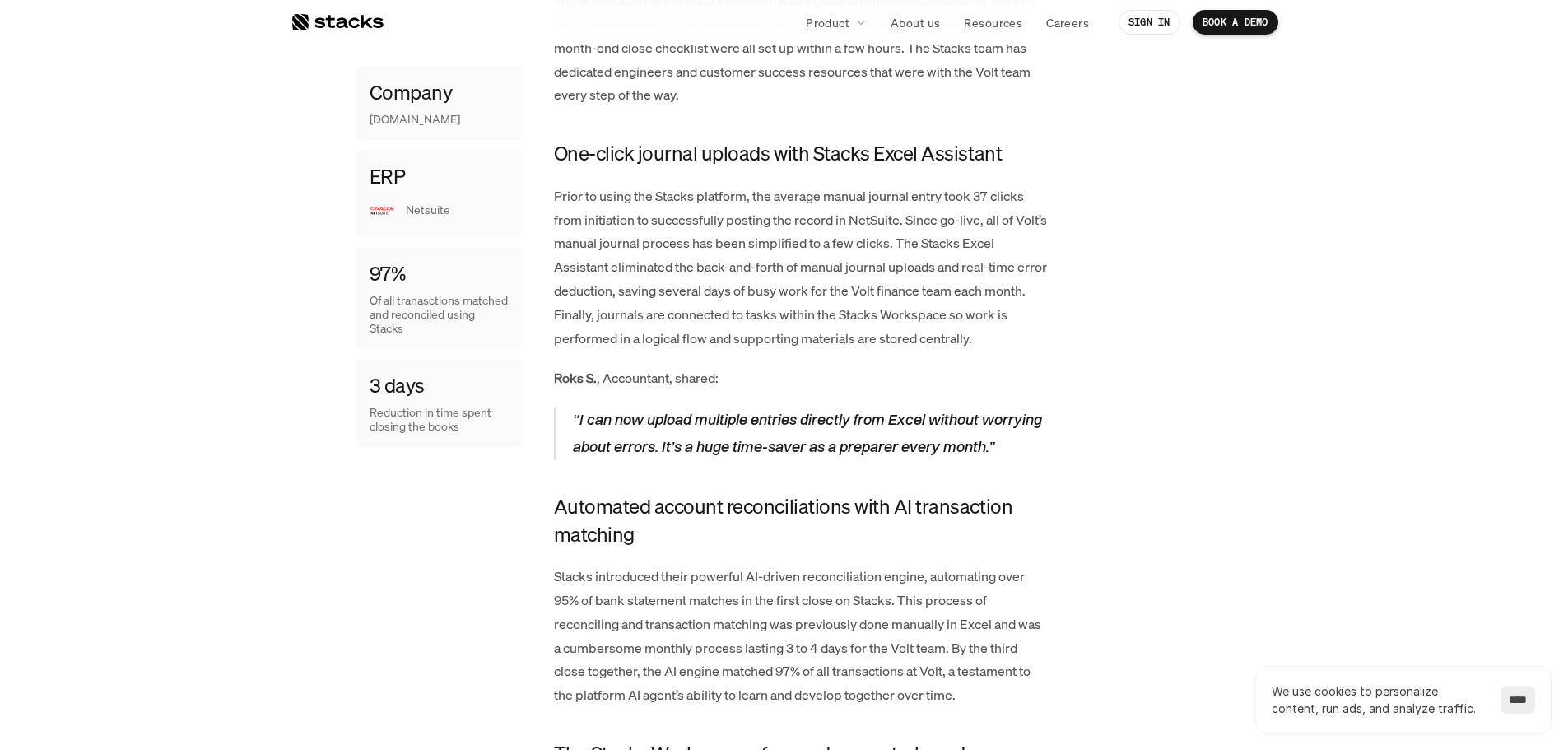
scroll to position [2388, 0]
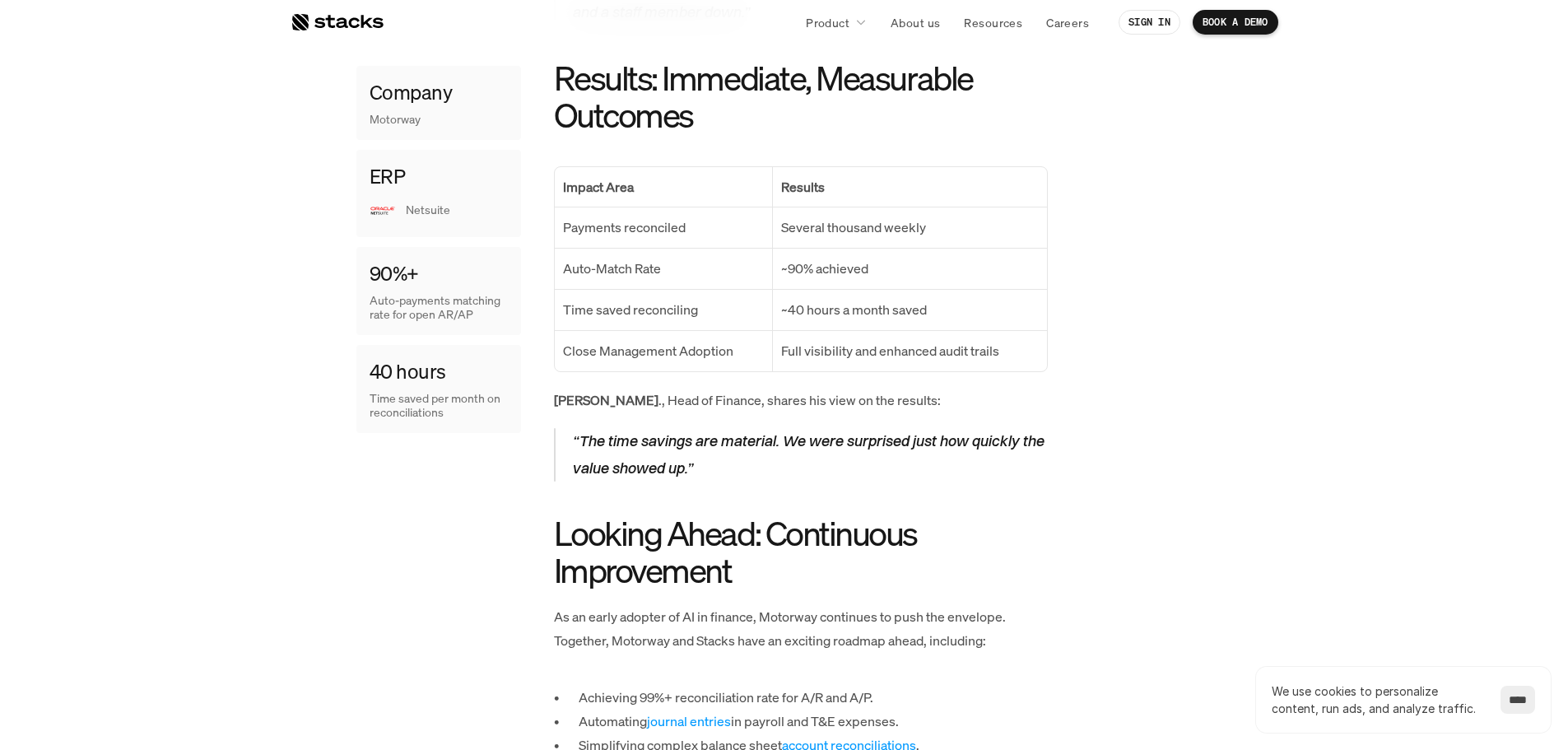
scroll to position [1760, 0]
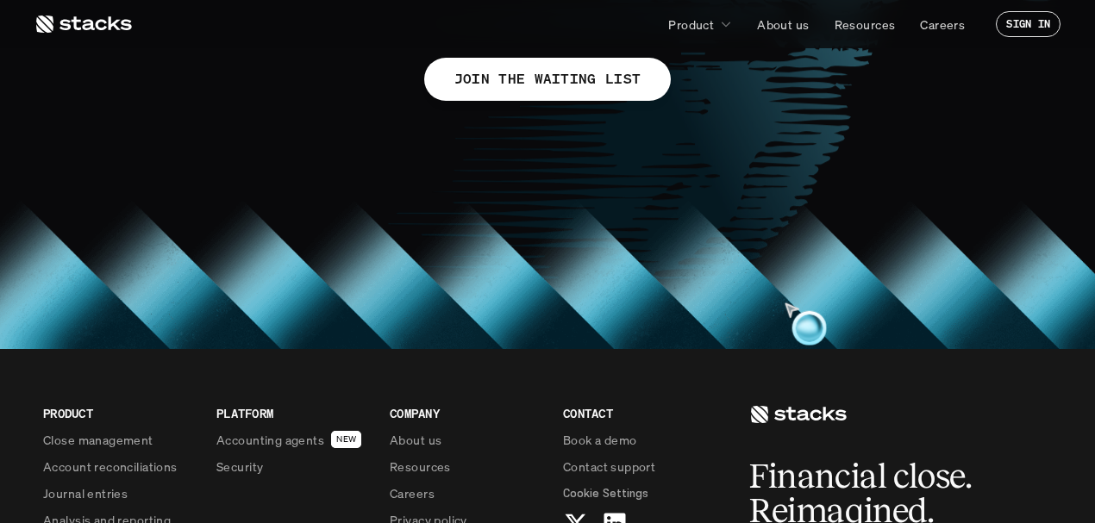
scroll to position [1321, 0]
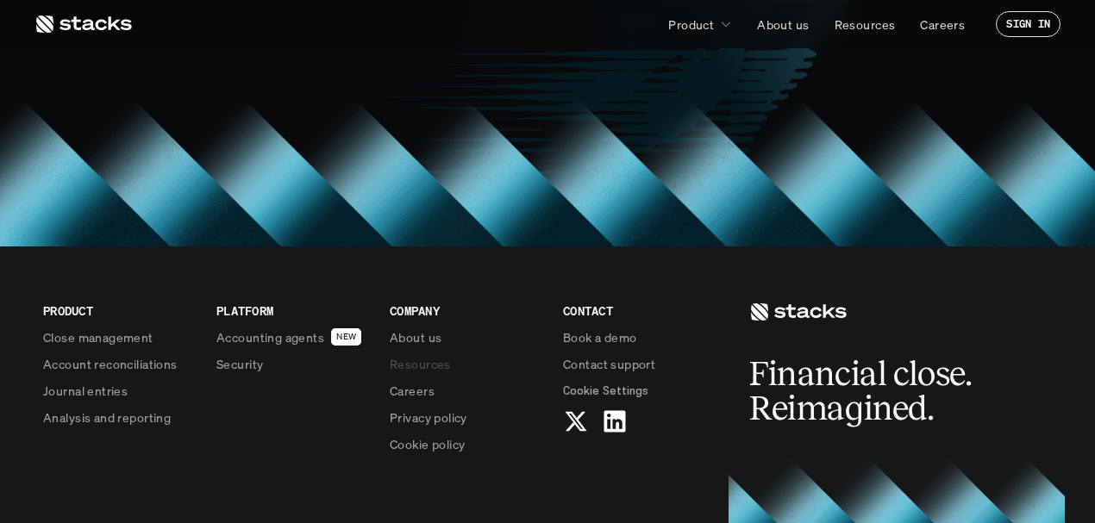
click at [419, 362] on p "Resources" at bounding box center [420, 364] width 61 height 18
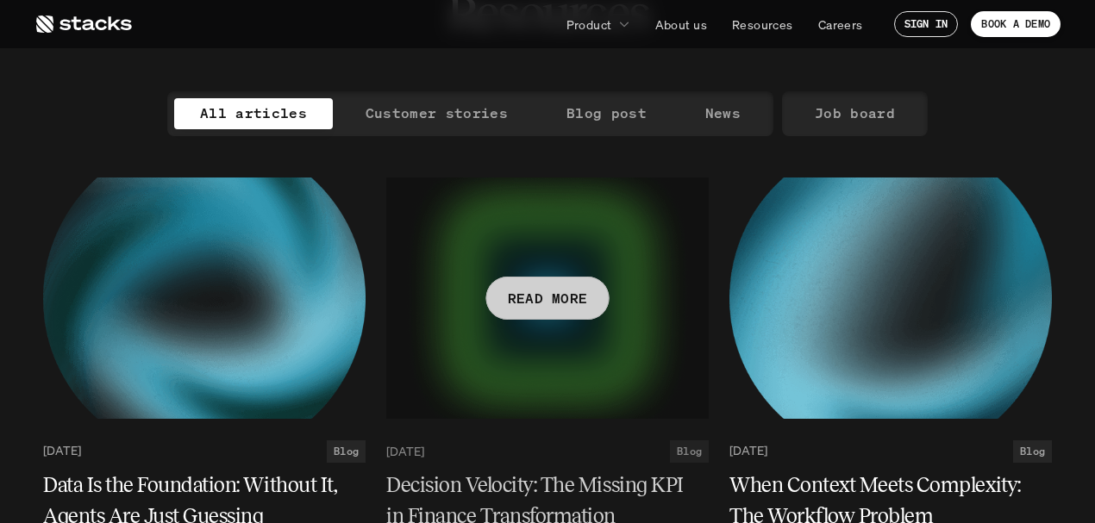
scroll to position [115, 0]
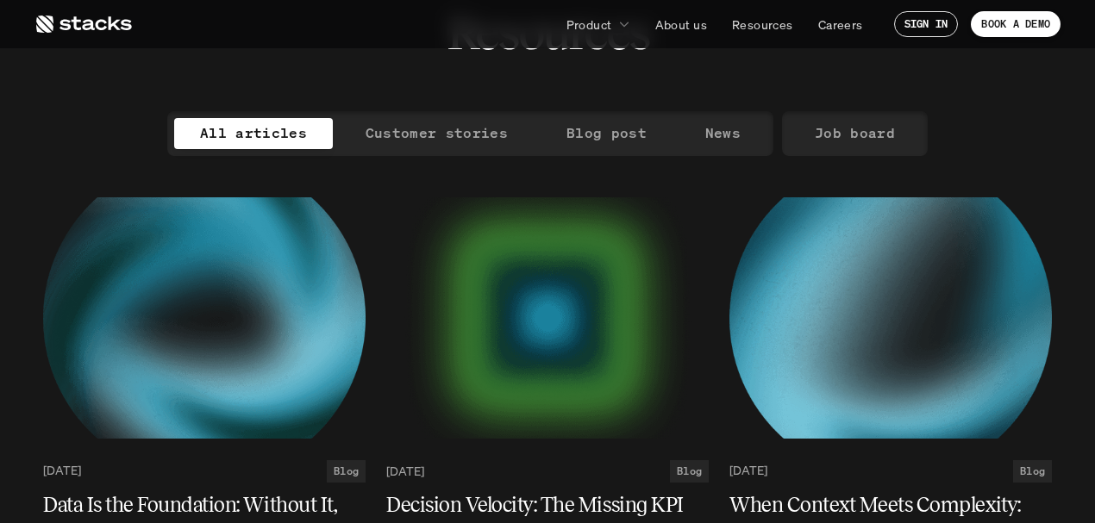
click at [418, 137] on p "Customer stories" at bounding box center [436, 133] width 142 height 25
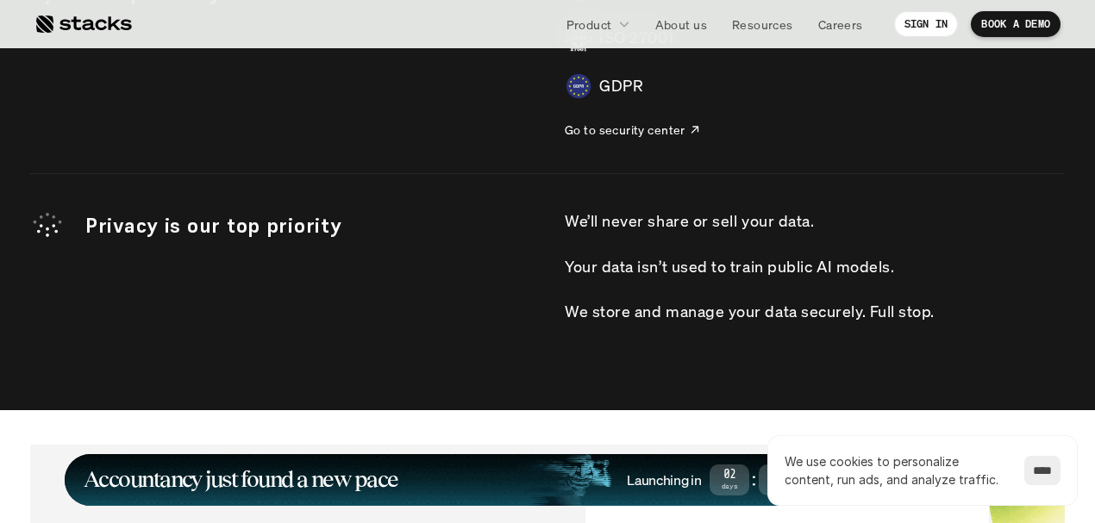
scroll to position [5228, 0]
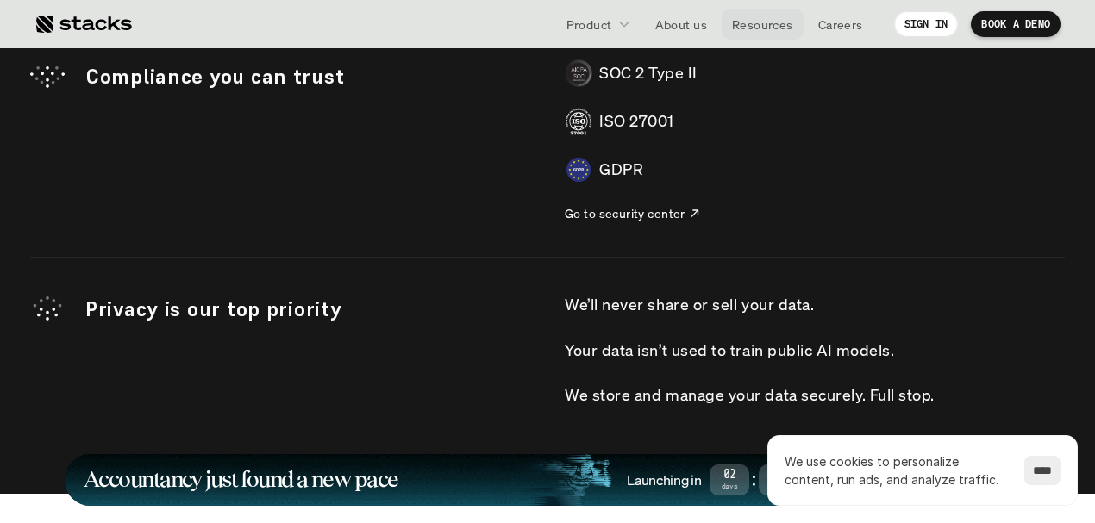
click at [757, 34] on link "Resources" at bounding box center [762, 24] width 82 height 31
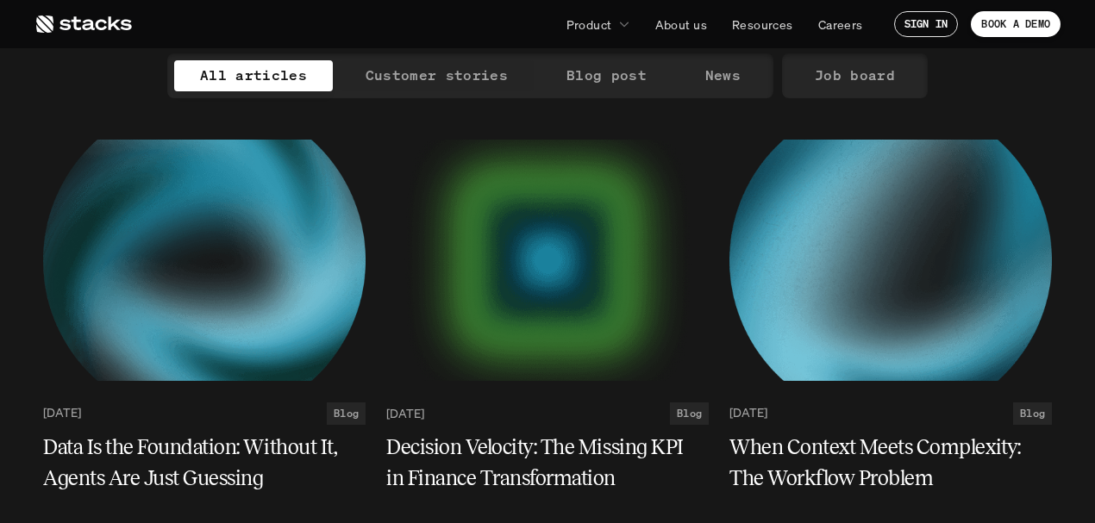
click at [449, 78] on p "Customer stories" at bounding box center [436, 75] width 142 height 25
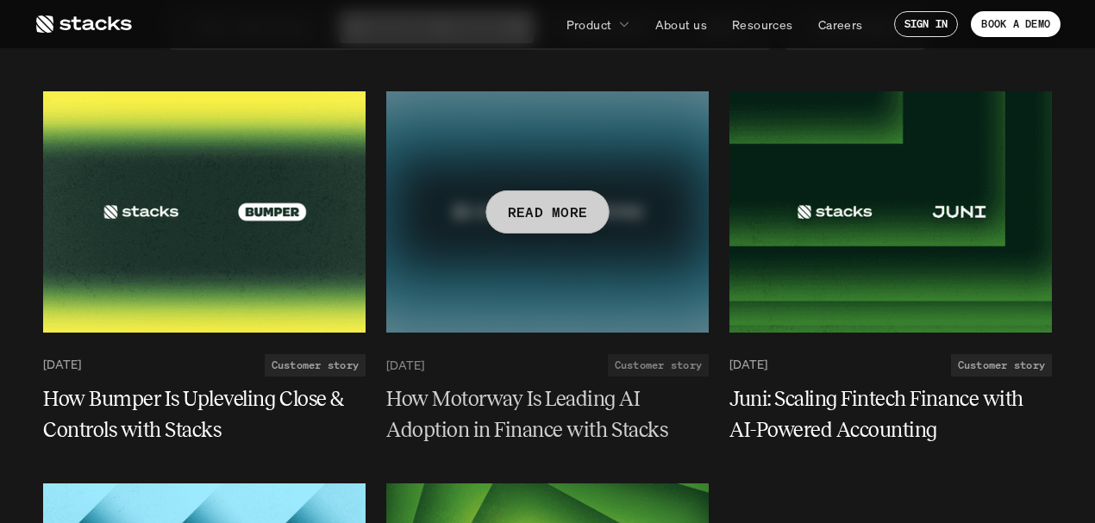
scroll to position [229, 0]
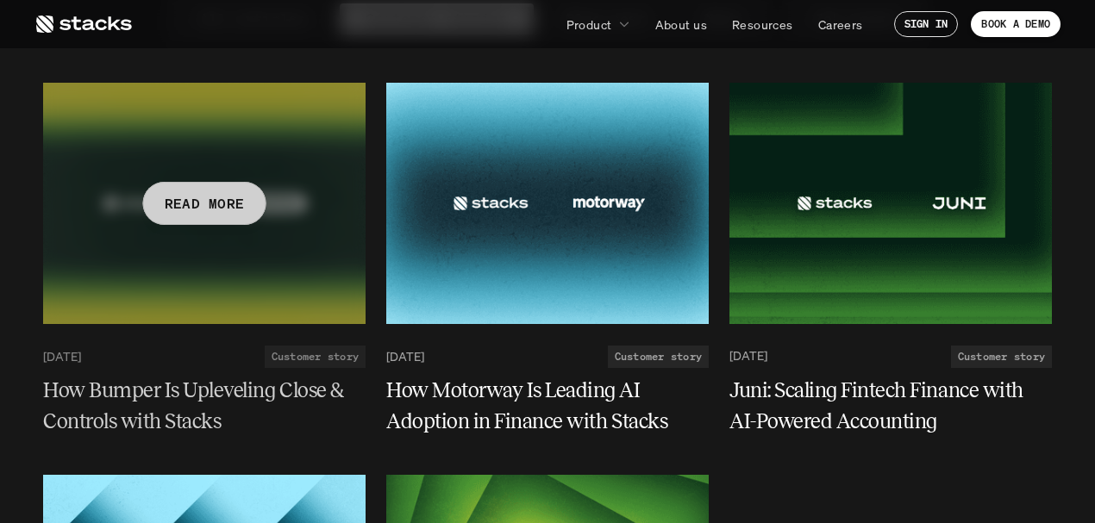
click at [298, 212] on div at bounding box center [204, 203] width 322 height 241
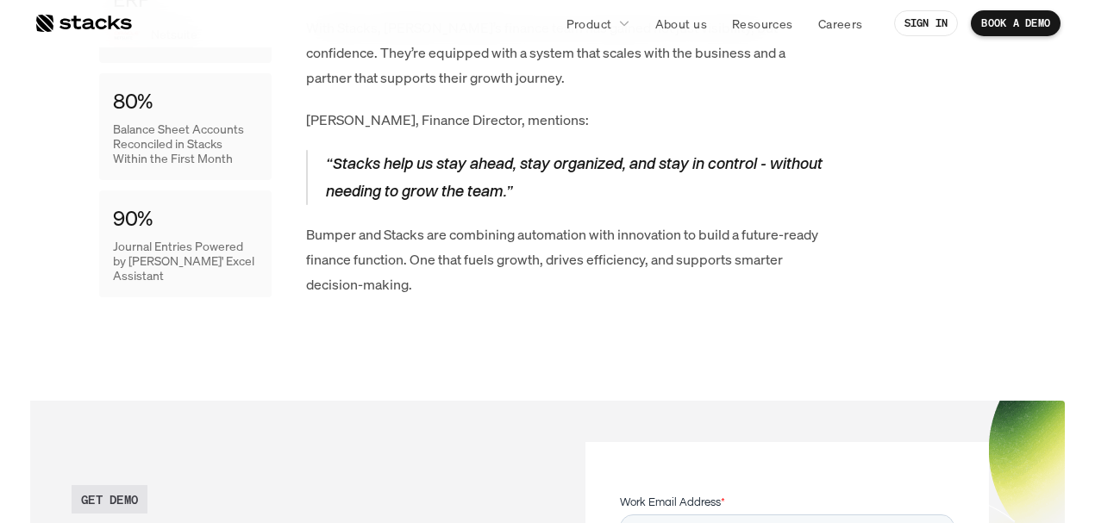
scroll to position [3620, 0]
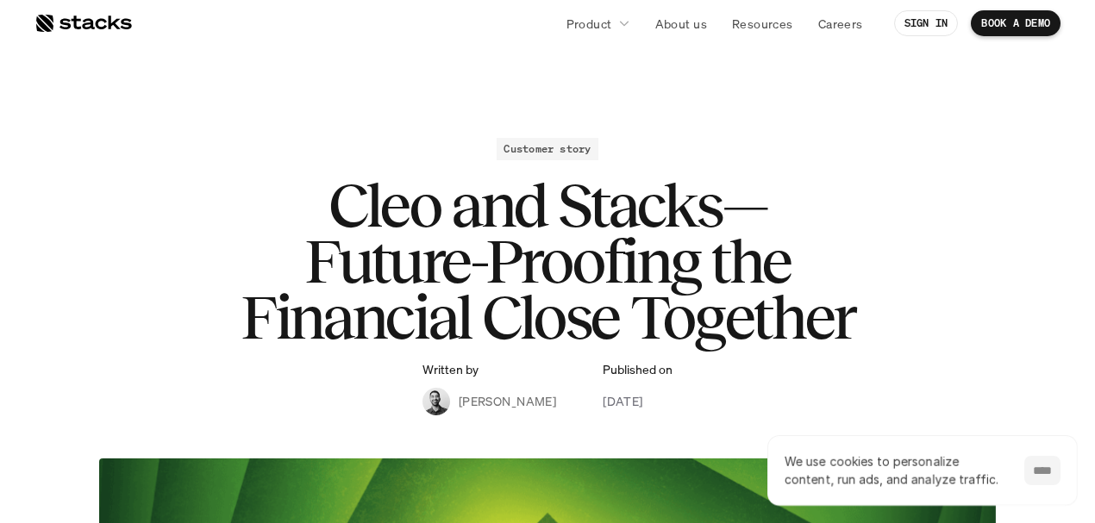
click at [1027, 472] on input "****" at bounding box center [1042, 470] width 36 height 29
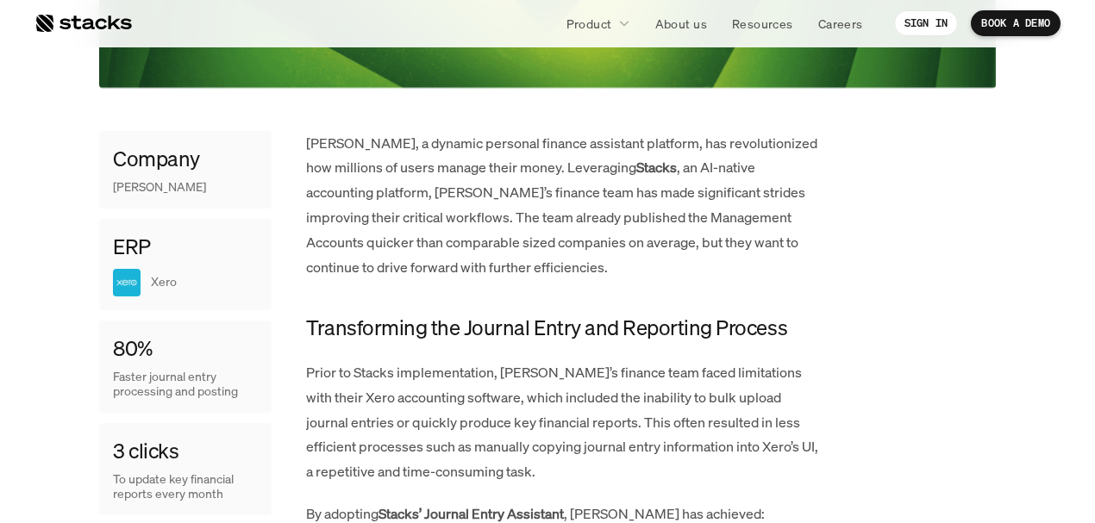
scroll to position [919, 0]
